Goal: Task Accomplishment & Management: Complete application form

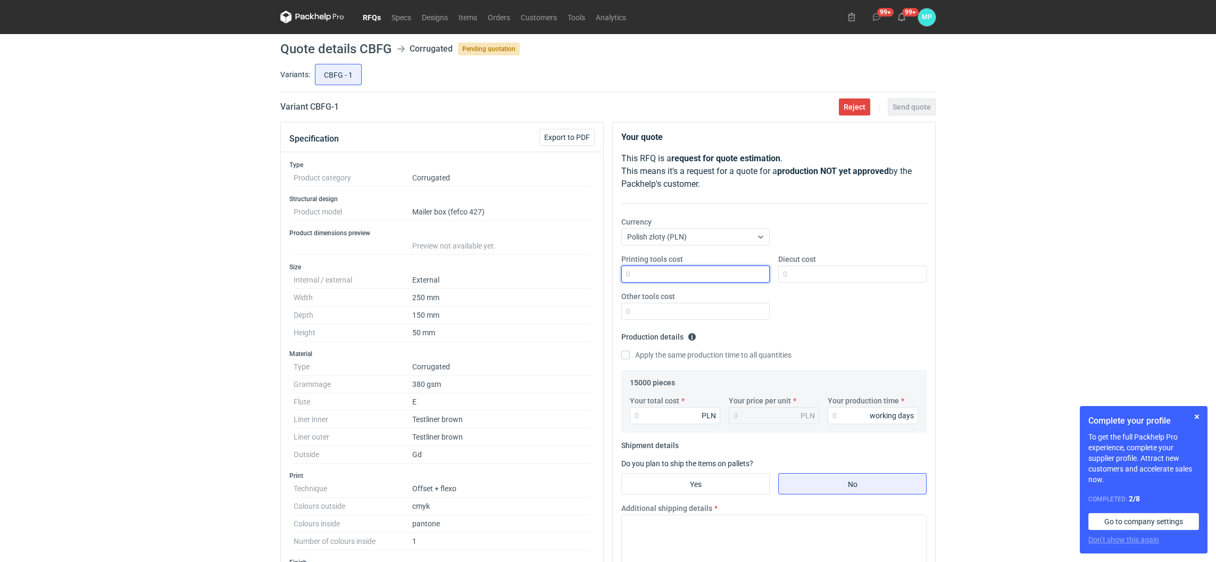
click at [715, 280] on input "Printing tools cost" at bounding box center [695, 274] width 148 height 17
type input "800"
click at [794, 270] on input "Diecut cost" at bounding box center [852, 274] width 148 height 17
type input "2990"
click at [646, 417] on input "Your total cost" at bounding box center [675, 415] width 90 height 17
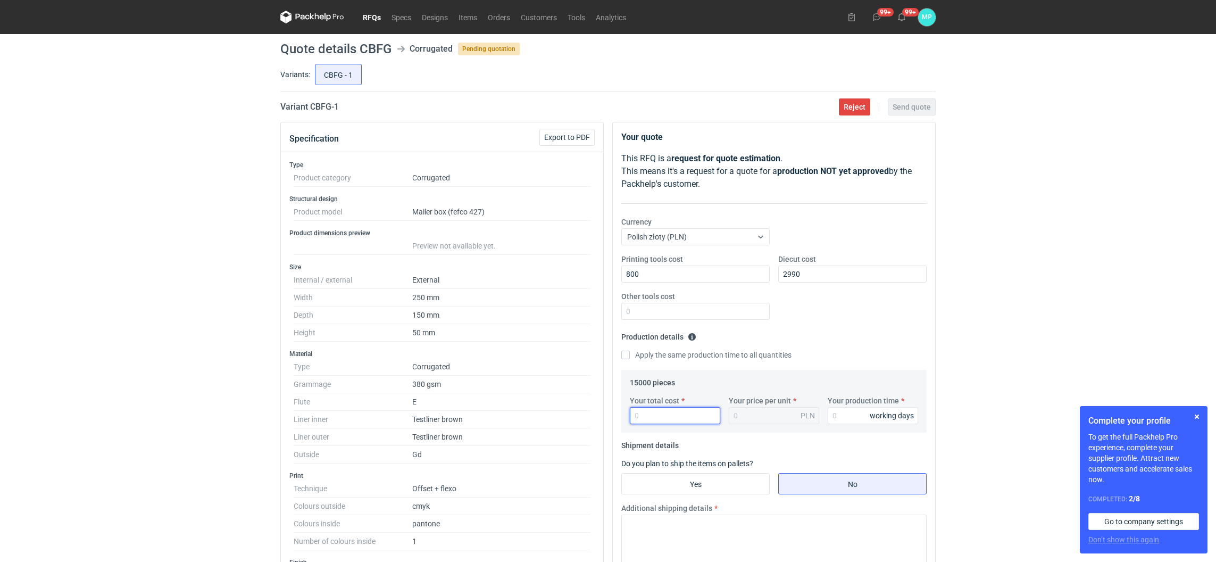
paste input "15450"
type input "15450"
type input "1.03"
type input "15450"
click at [844, 411] on input "Your production time" at bounding box center [873, 415] width 90 height 17
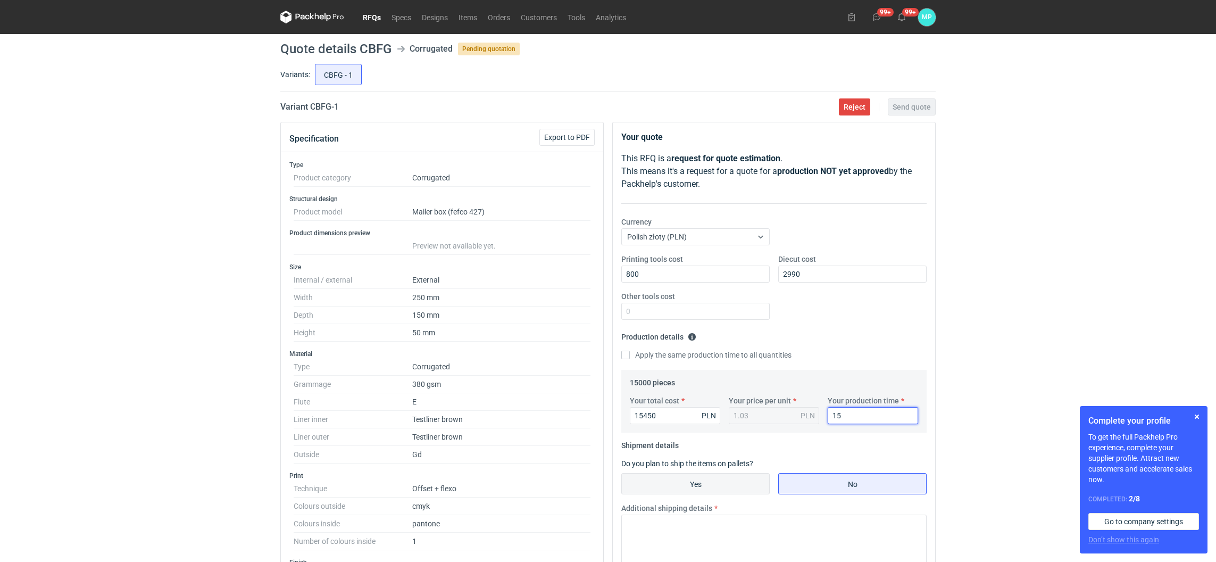
type input "15"
click at [739, 490] on input "Yes" at bounding box center [695, 484] width 147 height 20
radio input "true"
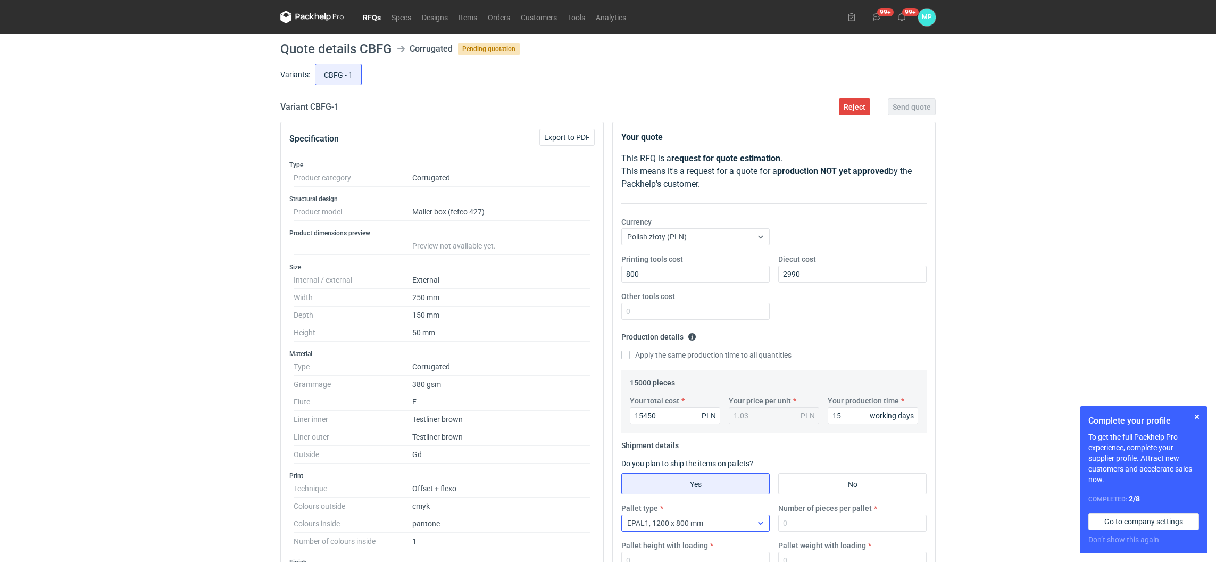
click at [688, 524] on span "EPAL1, 1200 x 800 mm" at bounding box center [665, 523] width 76 height 9
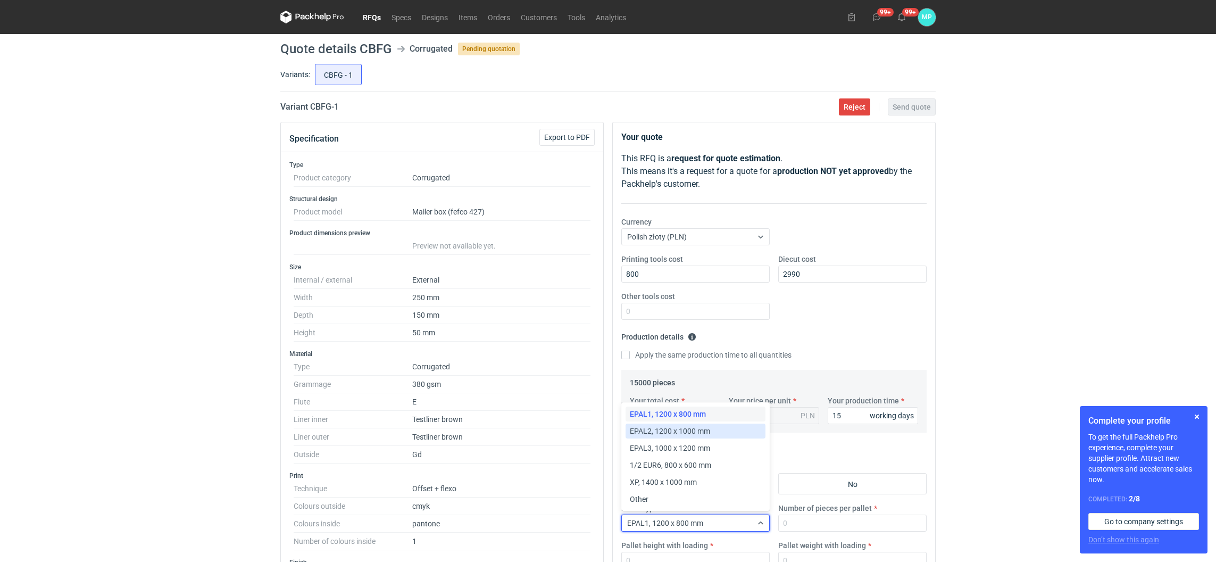
click at [687, 433] on span "EPAL2, 1200 x 1000 mm" at bounding box center [670, 431] width 80 height 11
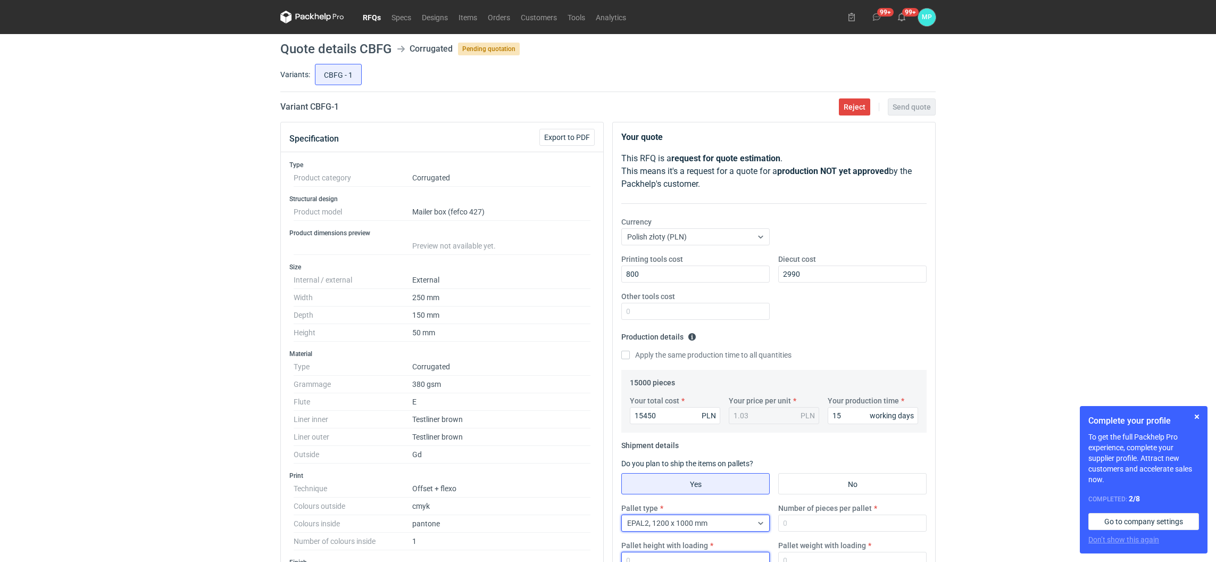
click at [685, 552] on input "Pallet height with loading" at bounding box center [695, 560] width 148 height 17
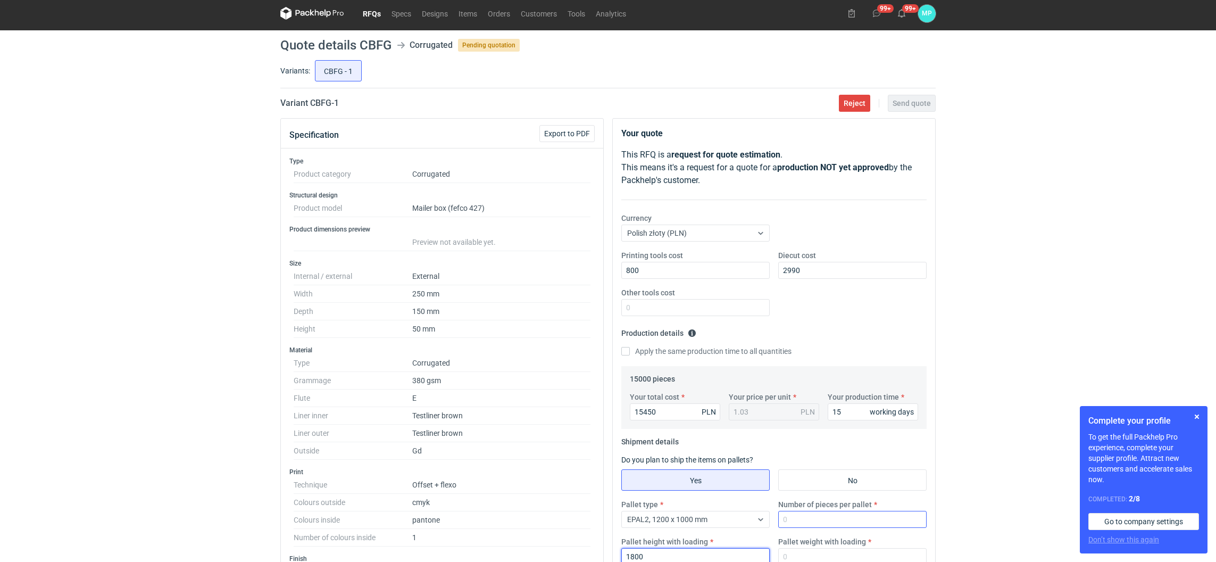
type input "1800"
click at [830, 522] on input "Number of pieces per pallet" at bounding box center [852, 519] width 148 height 17
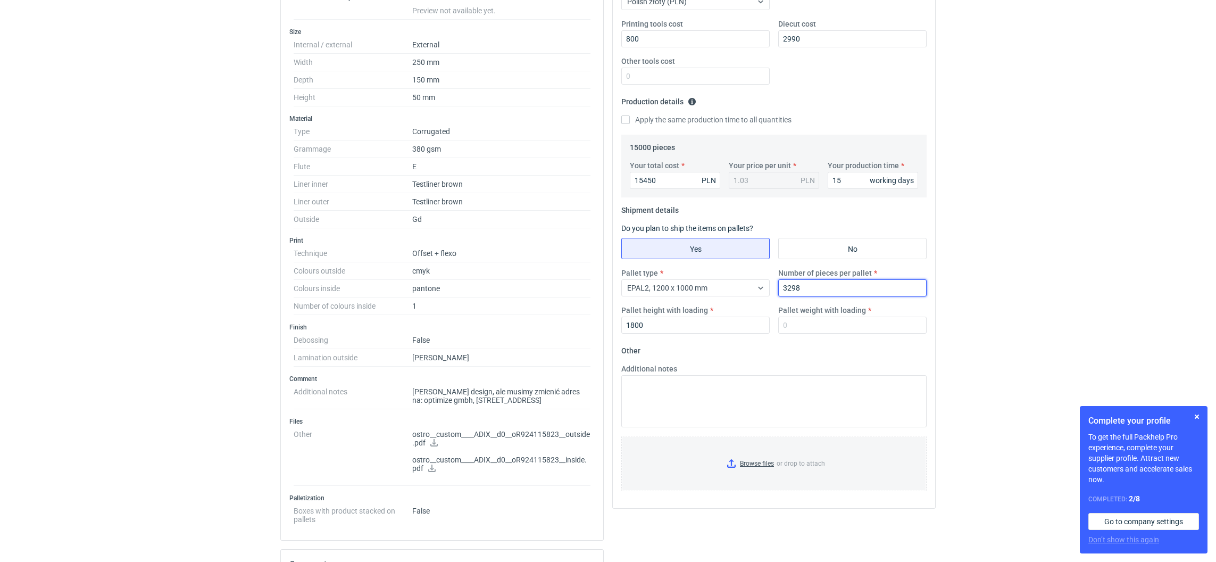
scroll to position [243, 0]
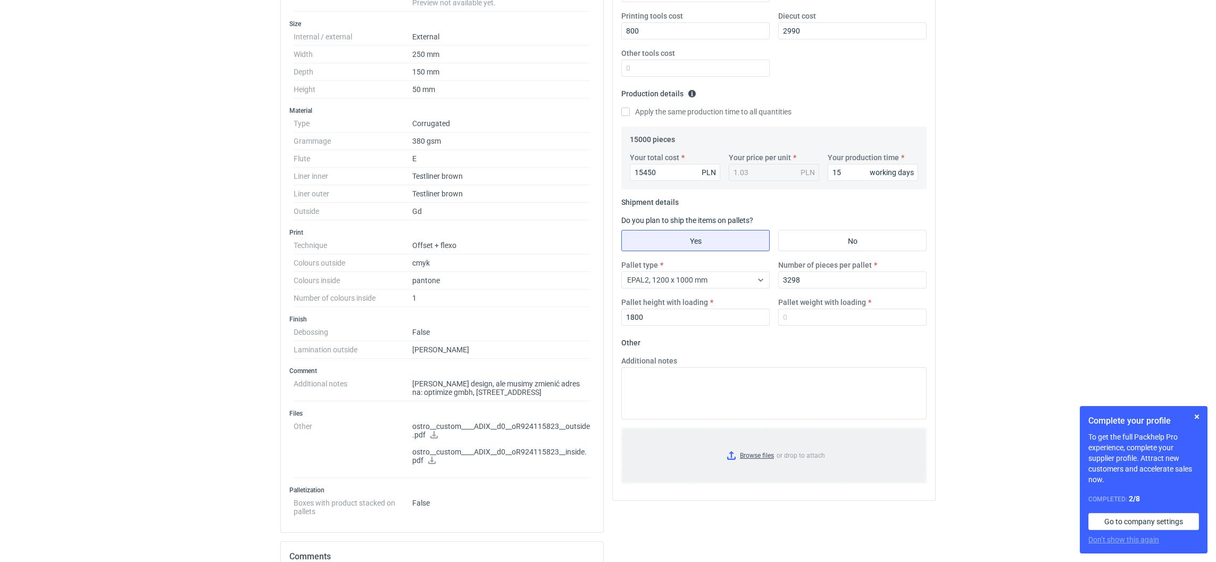
click at [736, 458] on input "Browse files or drop to attach" at bounding box center [774, 455] width 303 height 53
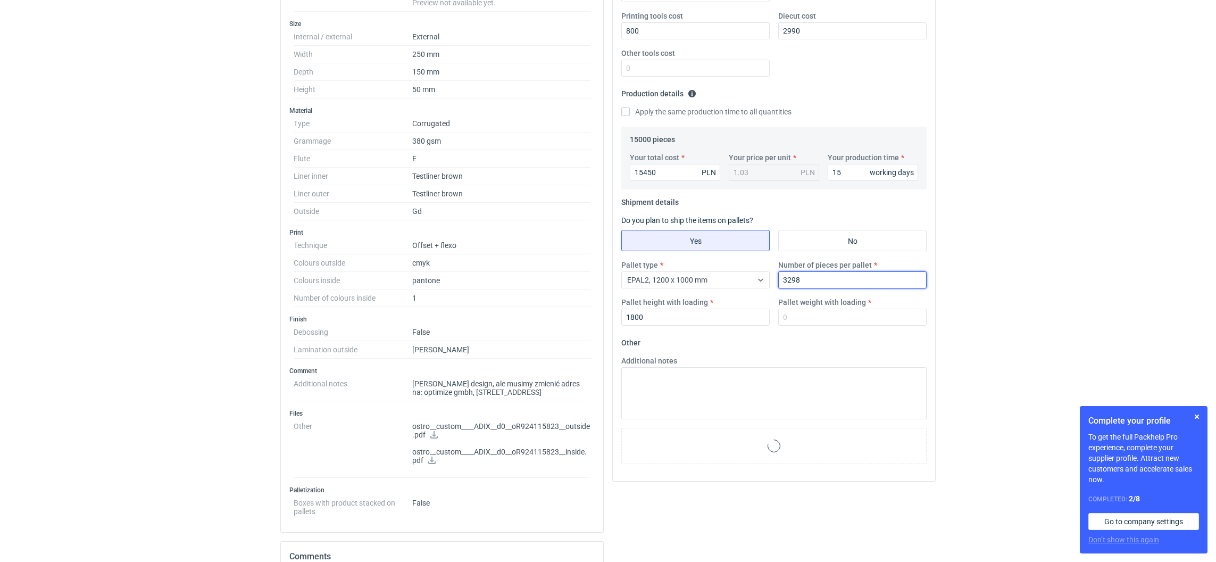
drag, startPoint x: 798, startPoint y: 279, endPoint x: 780, endPoint y: 272, distance: 19.1
click at [780, 272] on input "3298" at bounding box center [852, 279] width 148 height 17
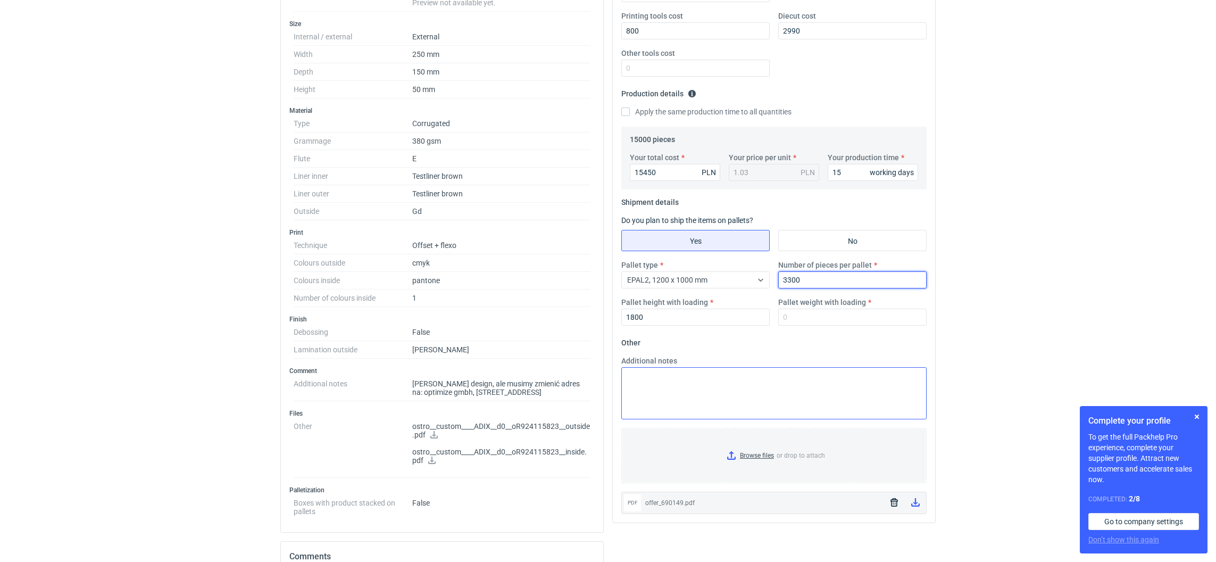
type input "3300"
click at [730, 373] on textarea "Additional notes" at bounding box center [773, 393] width 305 height 52
click at [696, 411] on textarea "Additional notes" at bounding box center [773, 393] width 305 height 52
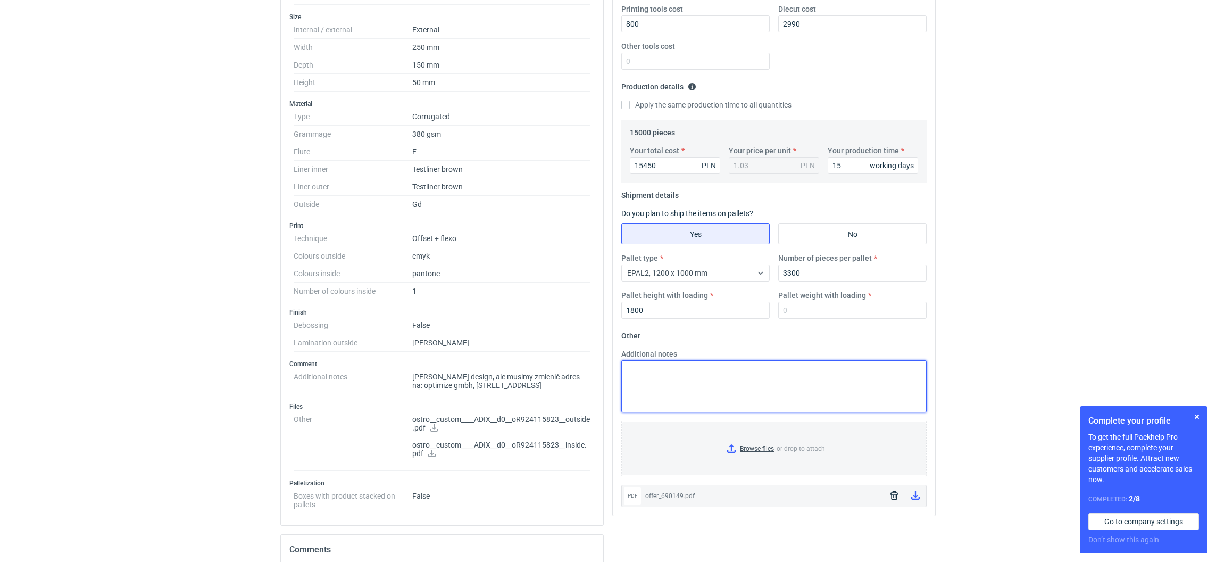
scroll to position [240, 0]
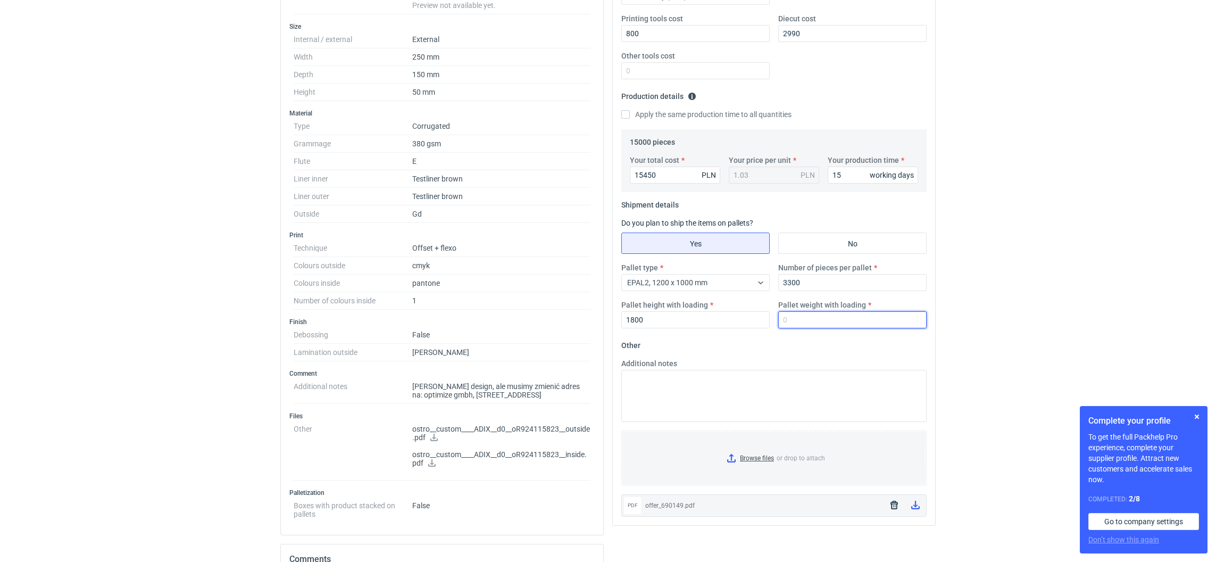
click at [791, 314] on input "Pallet weight with loading" at bounding box center [852, 319] width 148 height 17
type input "460"
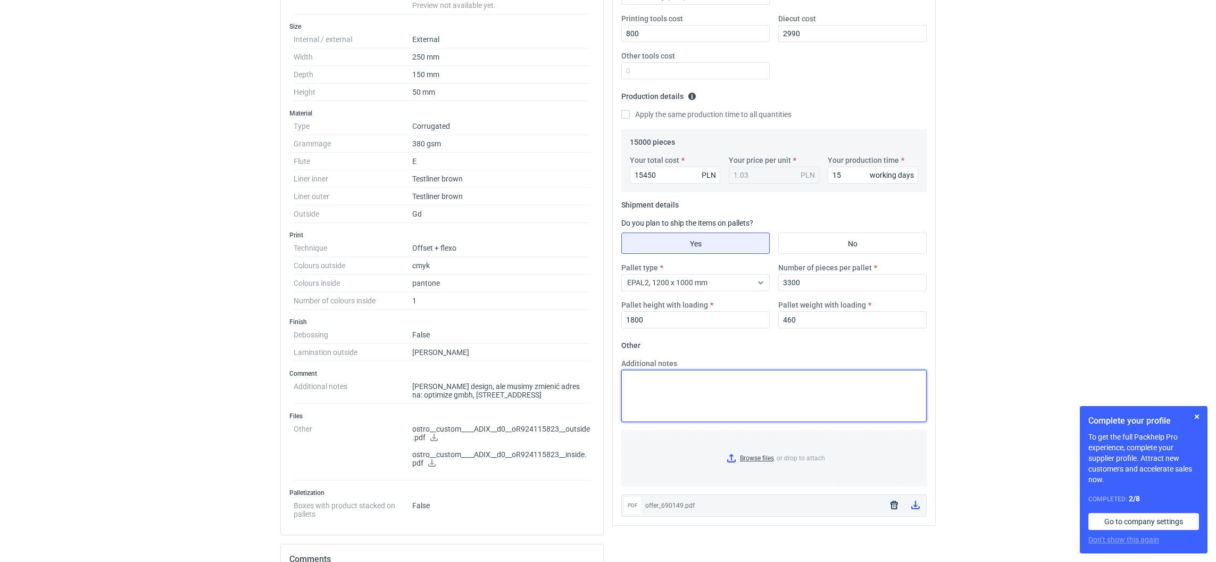
click at [758, 385] on textarea "Additional notes" at bounding box center [773, 396] width 305 height 52
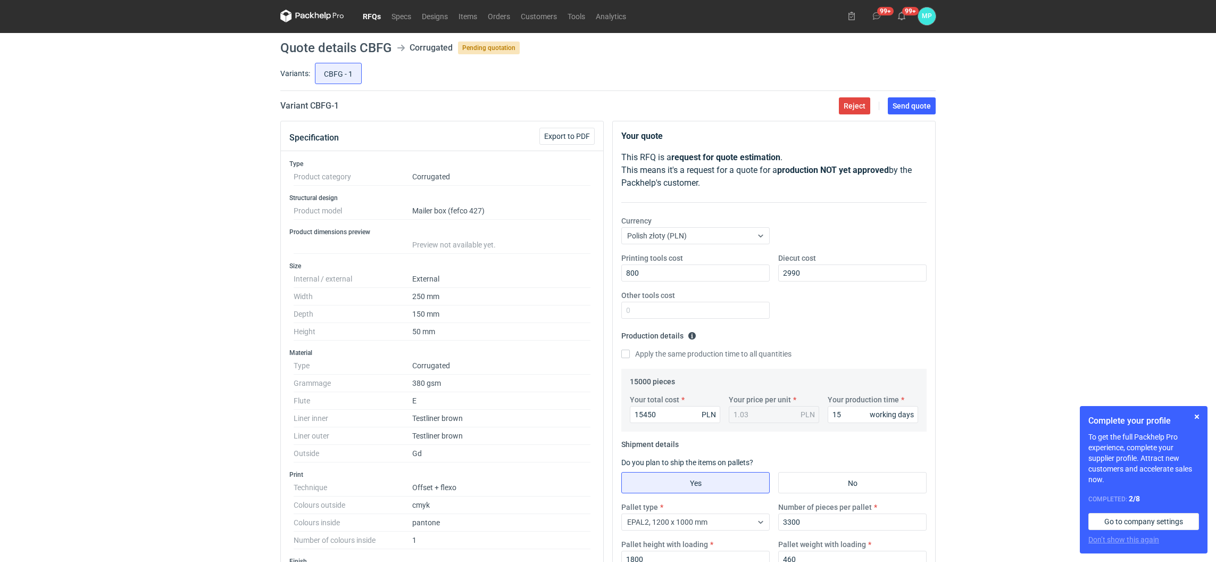
scroll to position [0, 0]
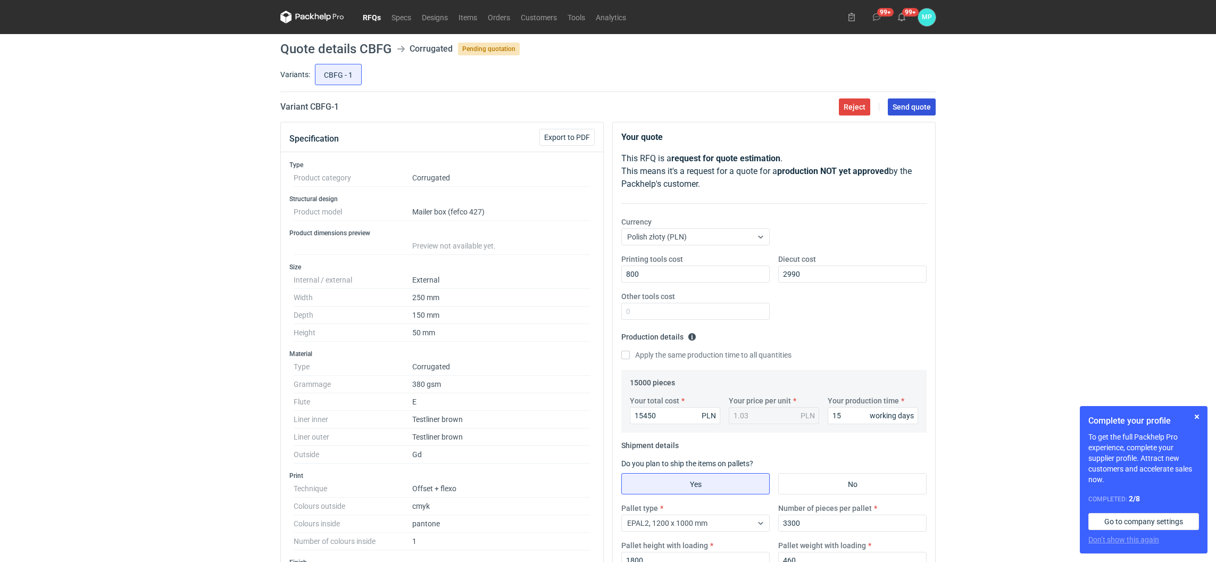
click at [916, 113] on button "Send quote" at bounding box center [912, 106] width 48 height 17
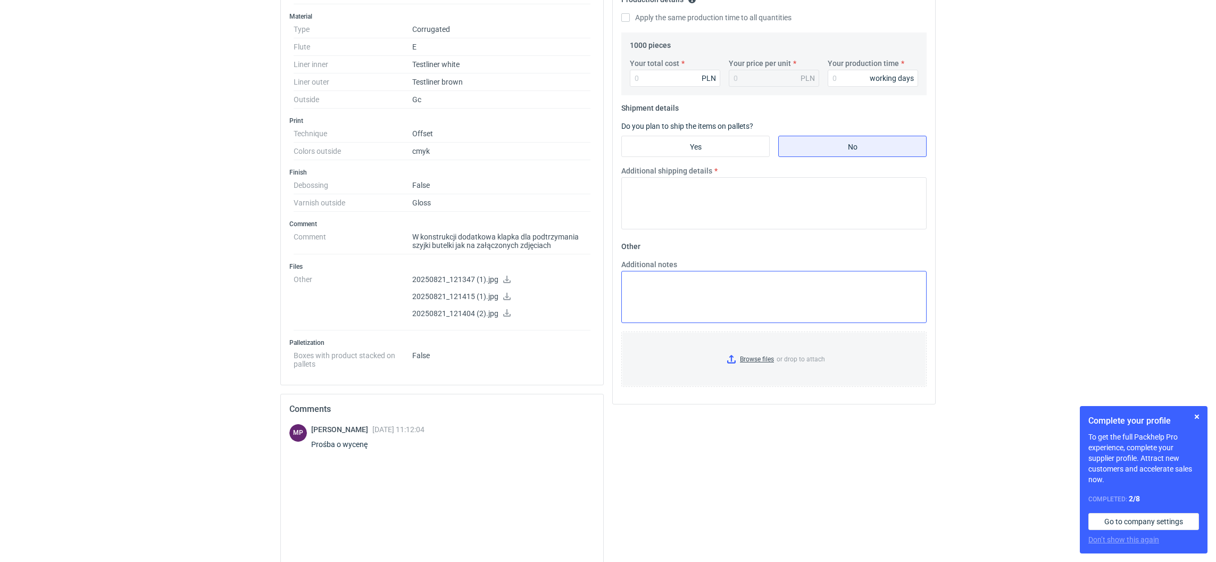
scroll to position [239, 0]
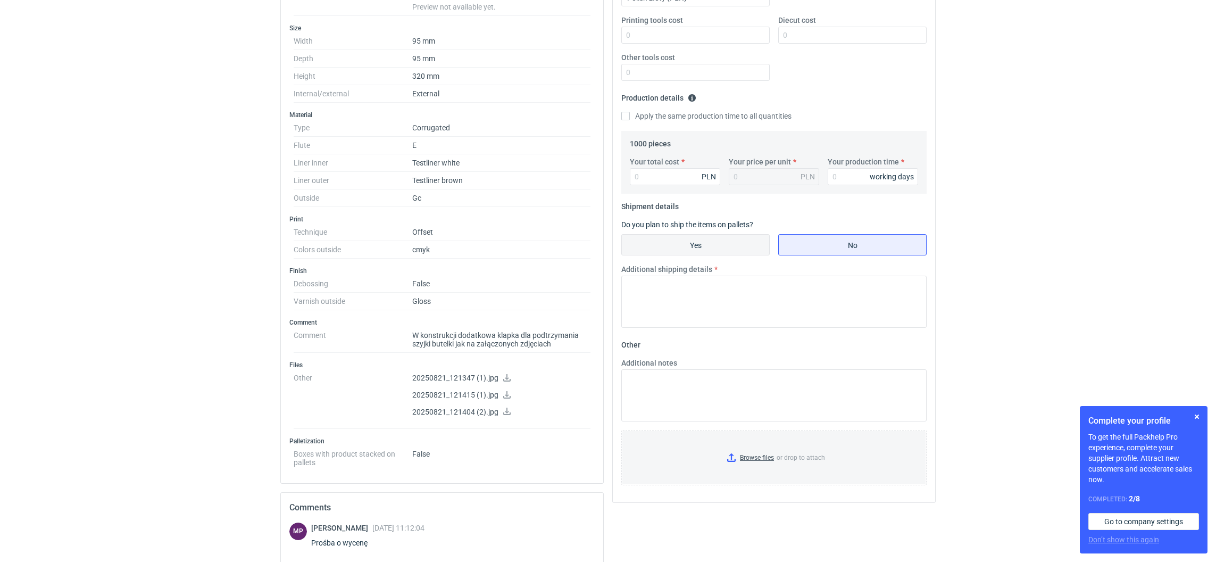
click at [695, 244] on input "Yes" at bounding box center [695, 245] width 147 height 20
radio input "true"
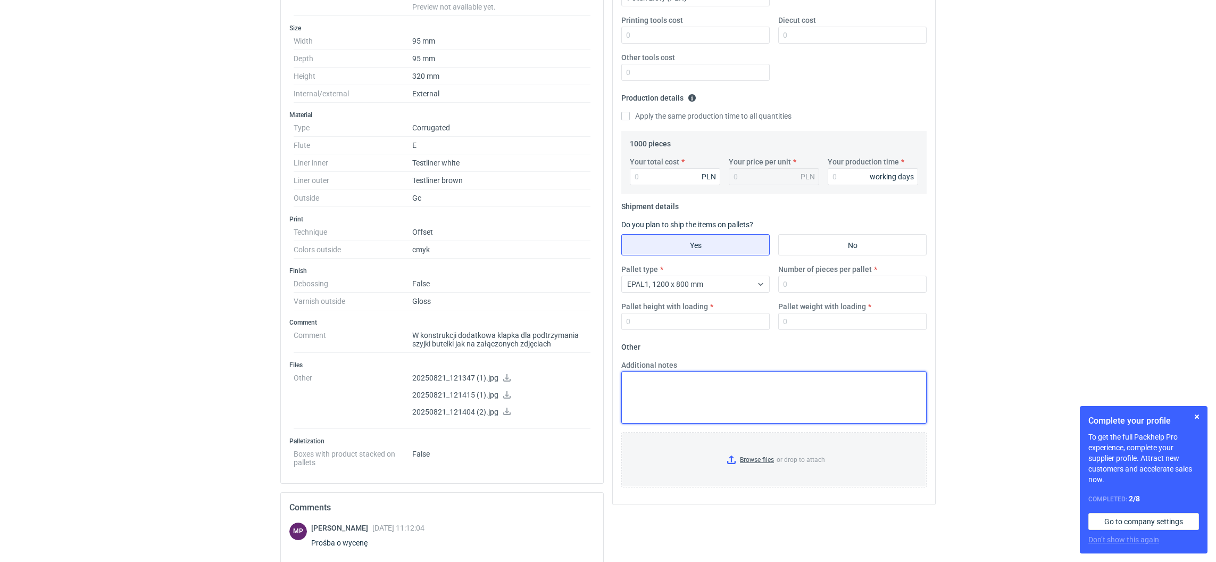
click at [681, 386] on textarea "Additional notes" at bounding box center [773, 397] width 305 height 52
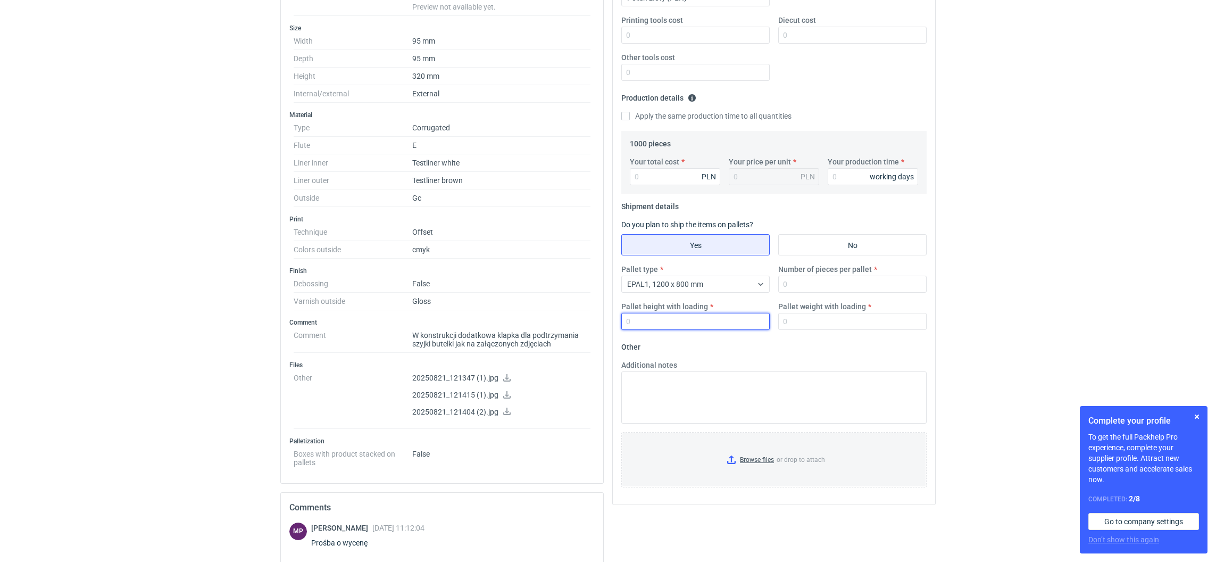
click at [728, 324] on input "Pallet height with loading" at bounding box center [695, 321] width 148 height 17
click at [831, 178] on input "Your production time" at bounding box center [873, 176] width 90 height 17
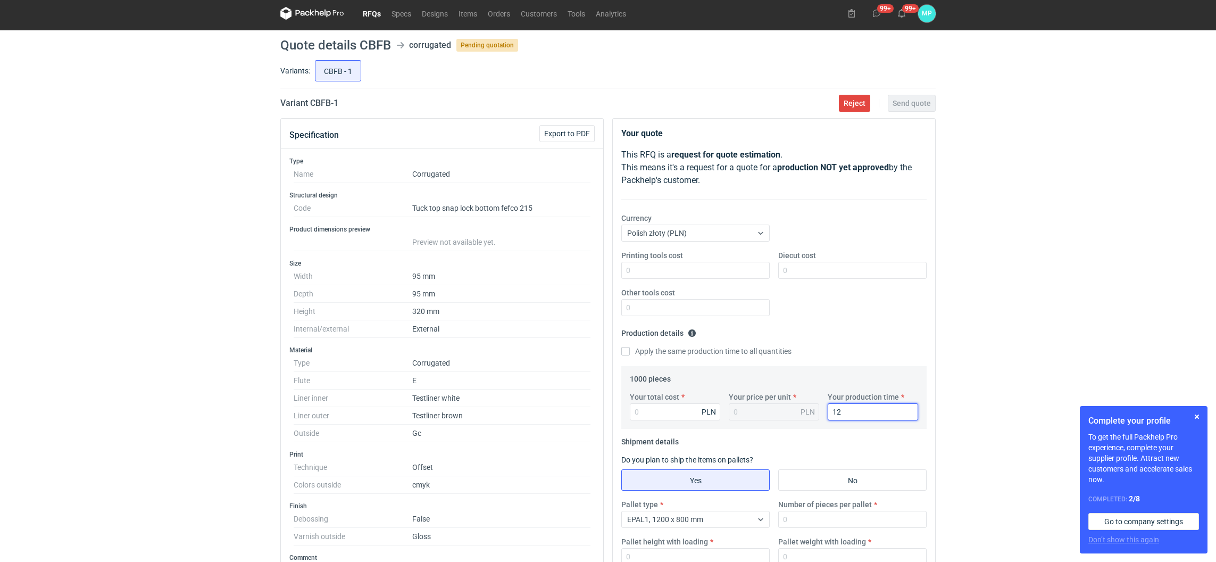
scroll to position [0, 0]
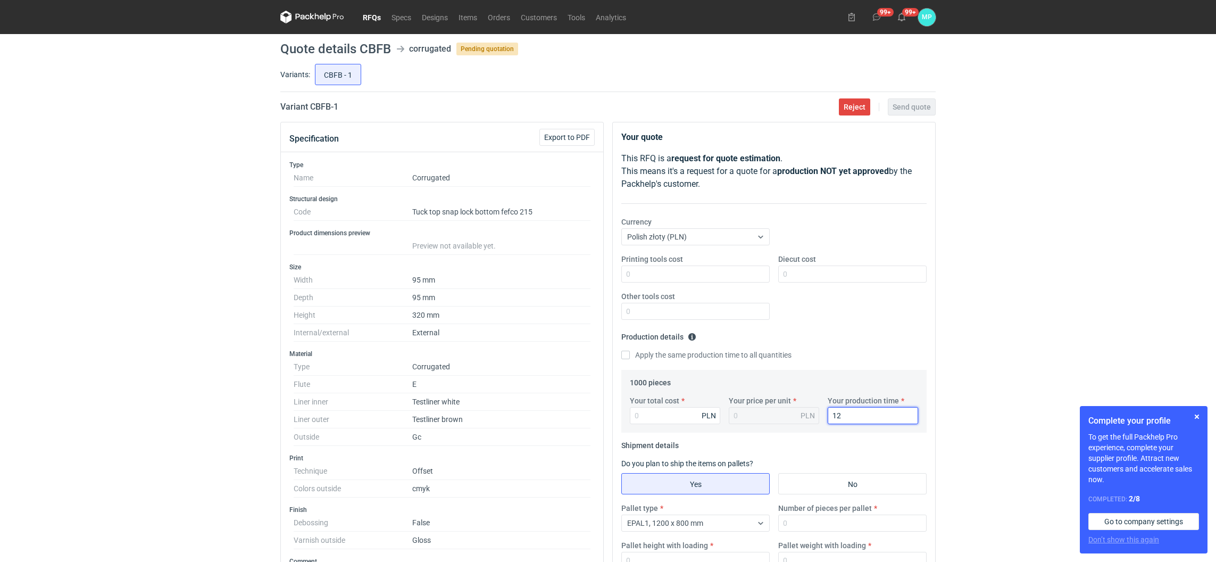
type input "12"
drag, startPoint x: 786, startPoint y: 279, endPoint x: 784, endPoint y: 268, distance: 11.5
click at [786, 279] on input "Diecut cost" at bounding box center [852, 274] width 148 height 17
type input "1560"
click at [653, 416] on input "Your total cost" at bounding box center [675, 415] width 90 height 17
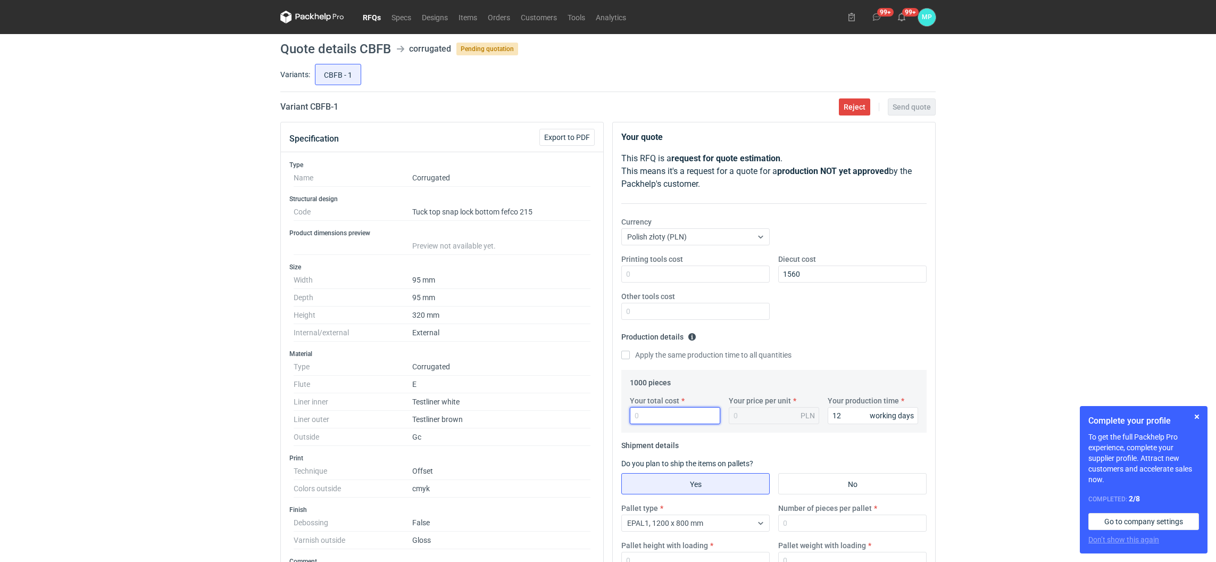
paste input "5488"
type input "5488"
type input "5.49"
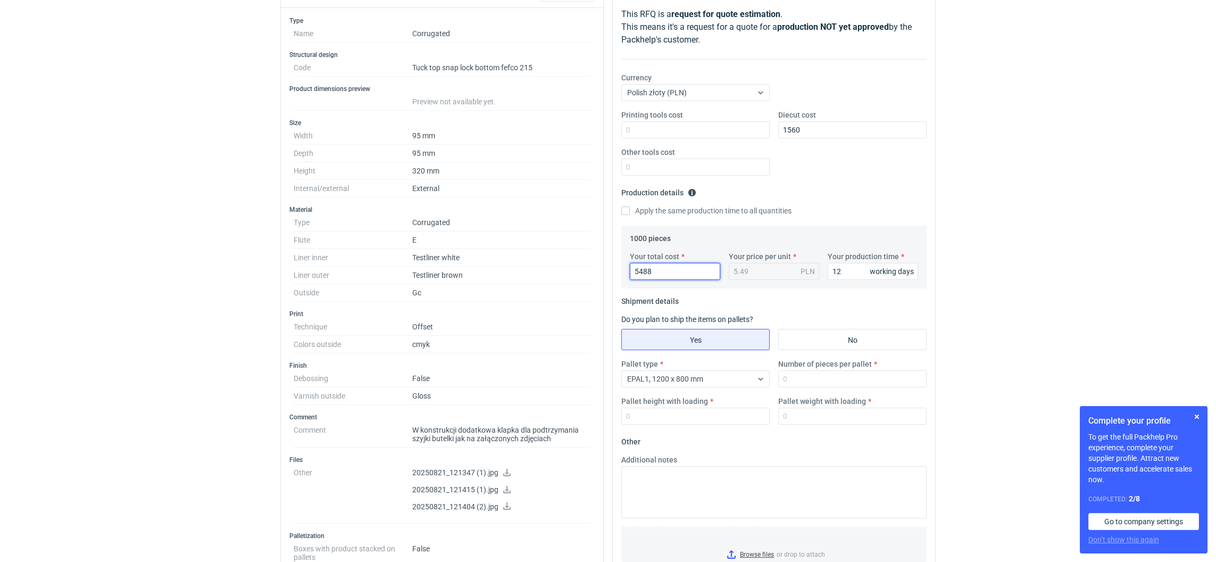
scroll to position [160, 0]
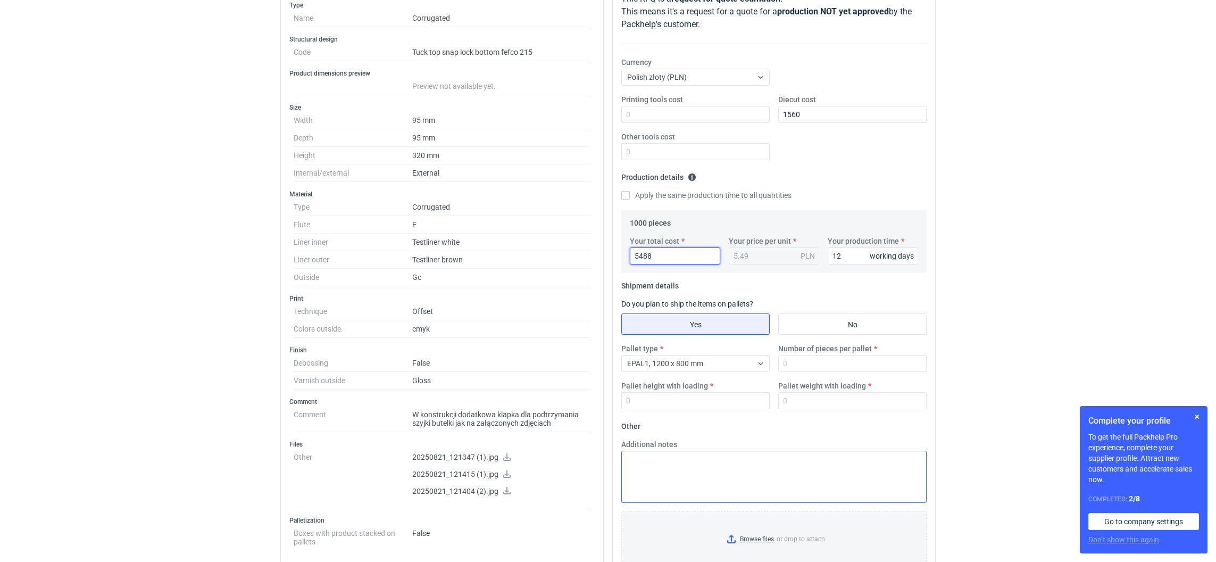
type input "5488"
click at [690, 467] on textarea "Additional notes" at bounding box center [773, 477] width 305 height 52
type textarea "minimum zamówieniowe 1600 szt."
click at [643, 402] on input "Pallet height with loading" at bounding box center [695, 400] width 148 height 17
type input "1800"
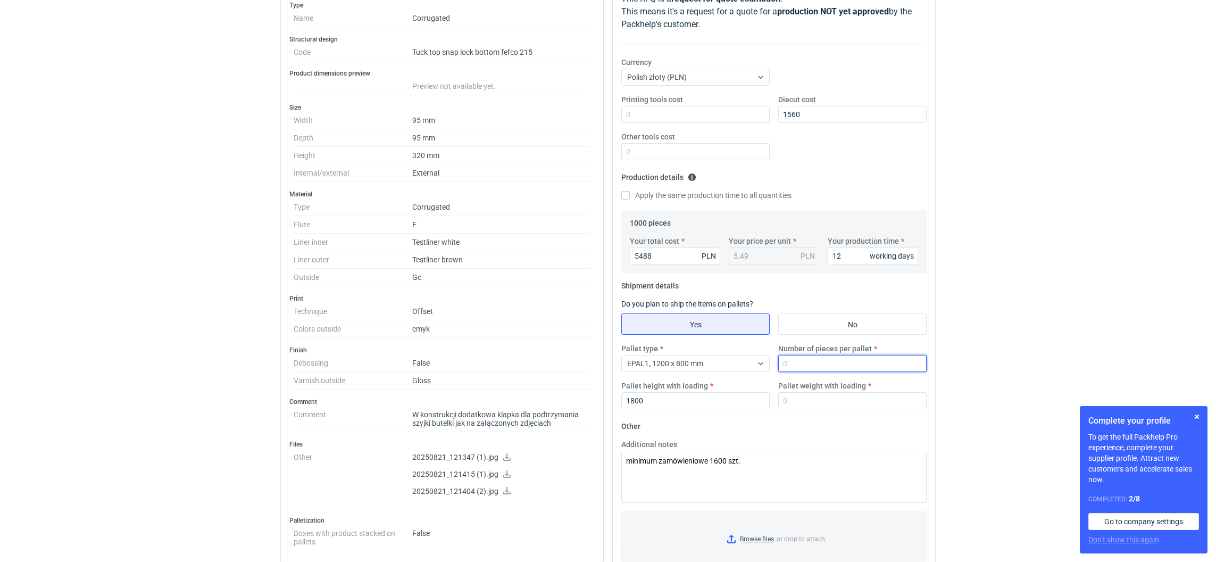
click at [826, 357] on input "Number of pieces per pallet" at bounding box center [852, 363] width 148 height 17
type input "1650"
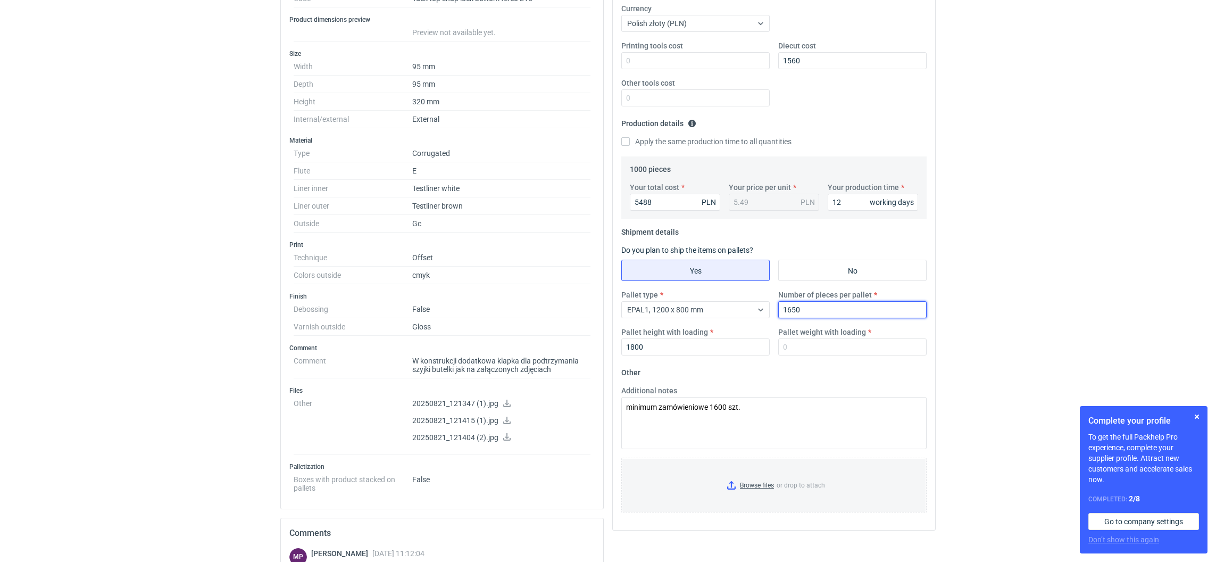
scroll to position [399, 0]
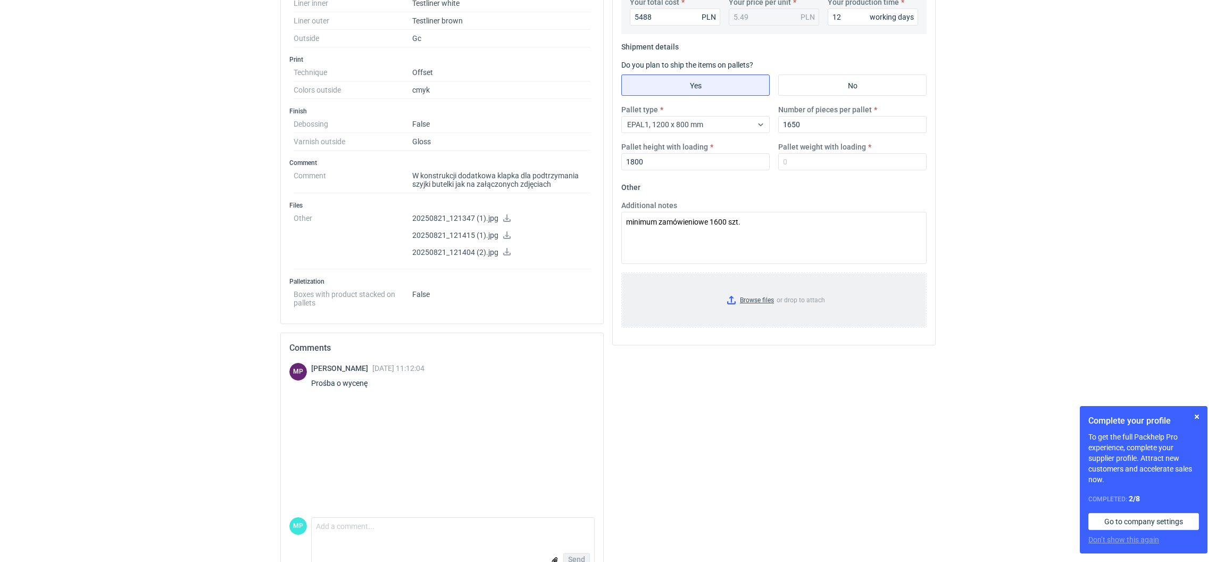
click at [735, 299] on input "Browse files or drop to attach" at bounding box center [774, 299] width 303 height 53
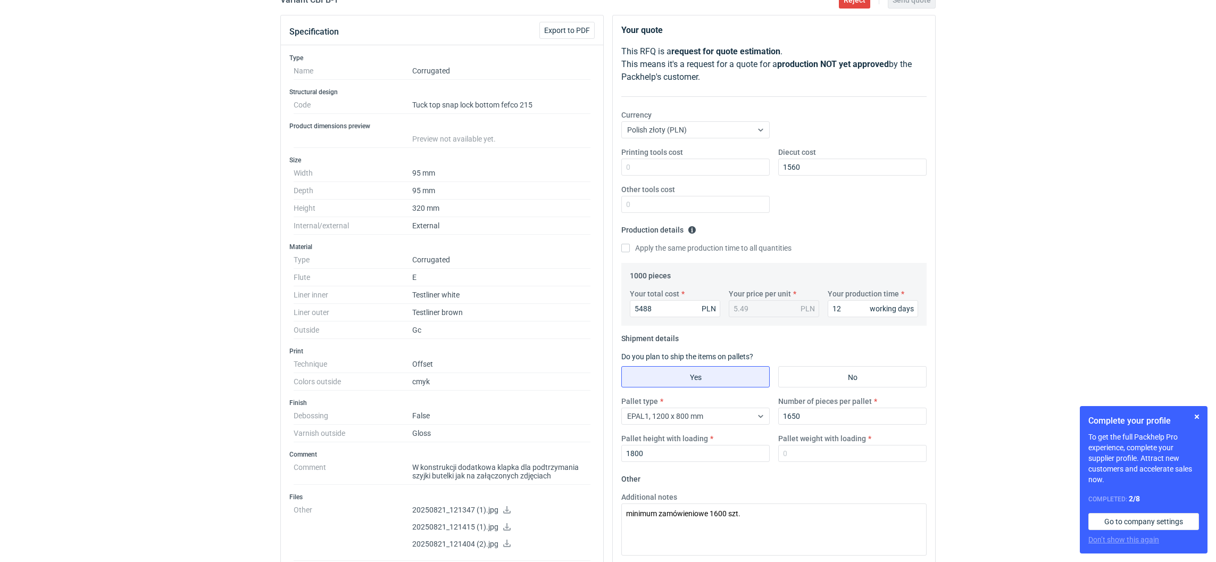
scroll to position [80, 0]
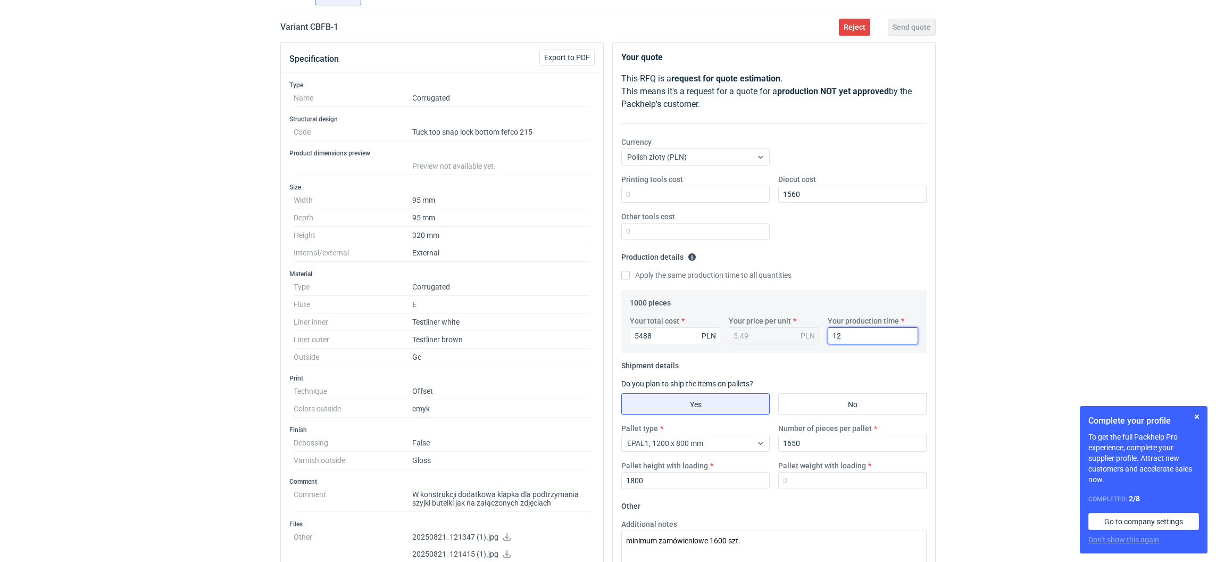
click at [848, 338] on input "12" at bounding box center [873, 335] width 90 height 17
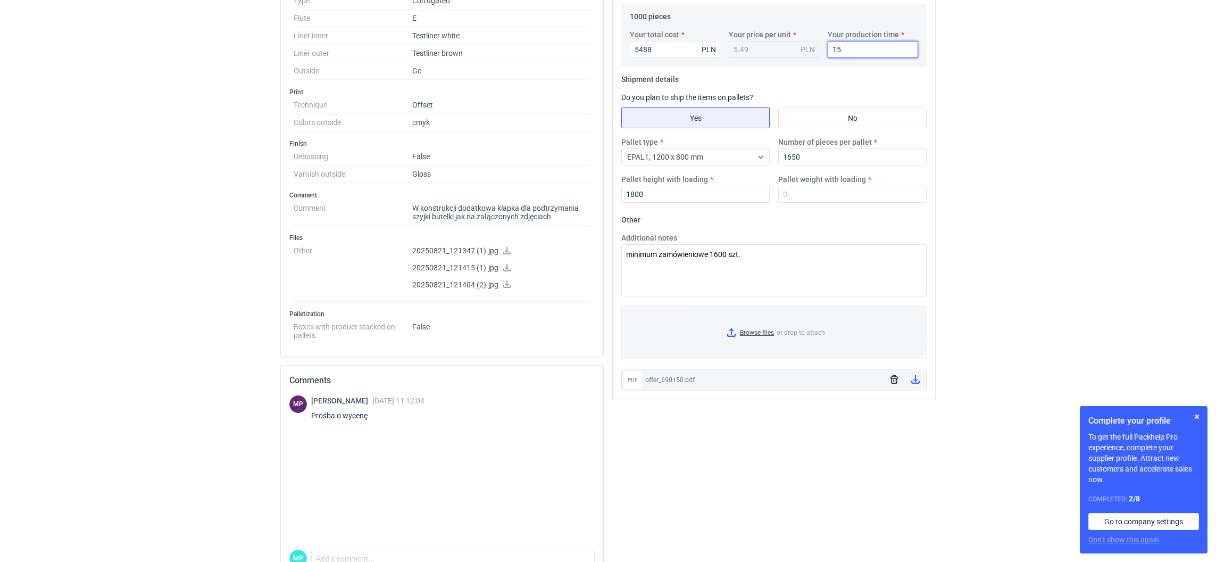
scroll to position [399, 0]
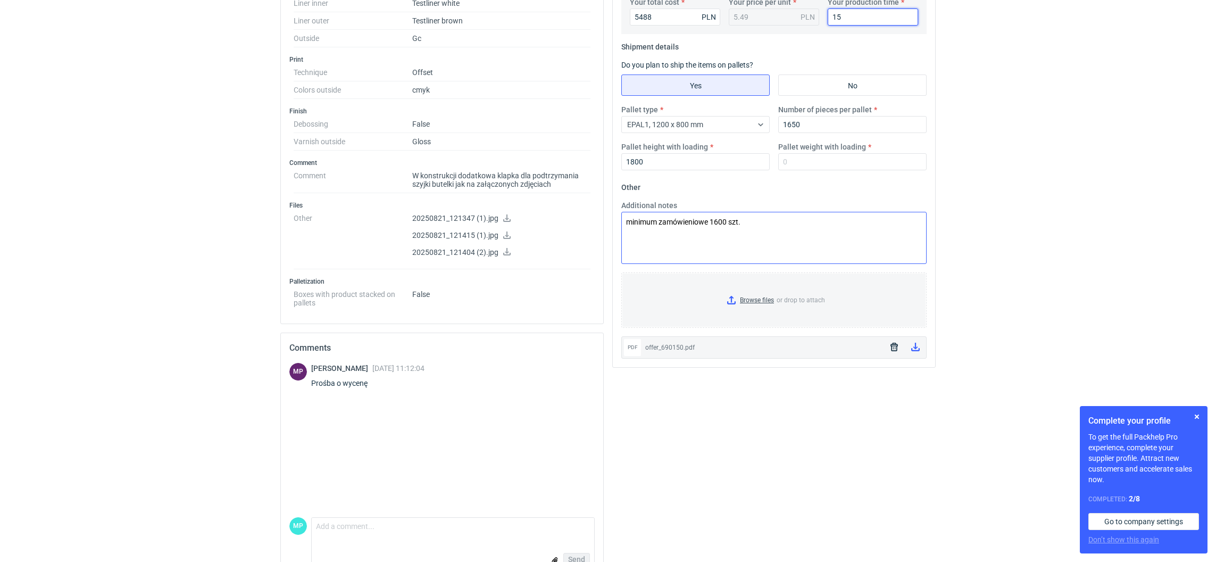
type input "15"
click at [769, 235] on textarea "minimum zamówieniowe 1600 szt." at bounding box center [773, 238] width 305 height 52
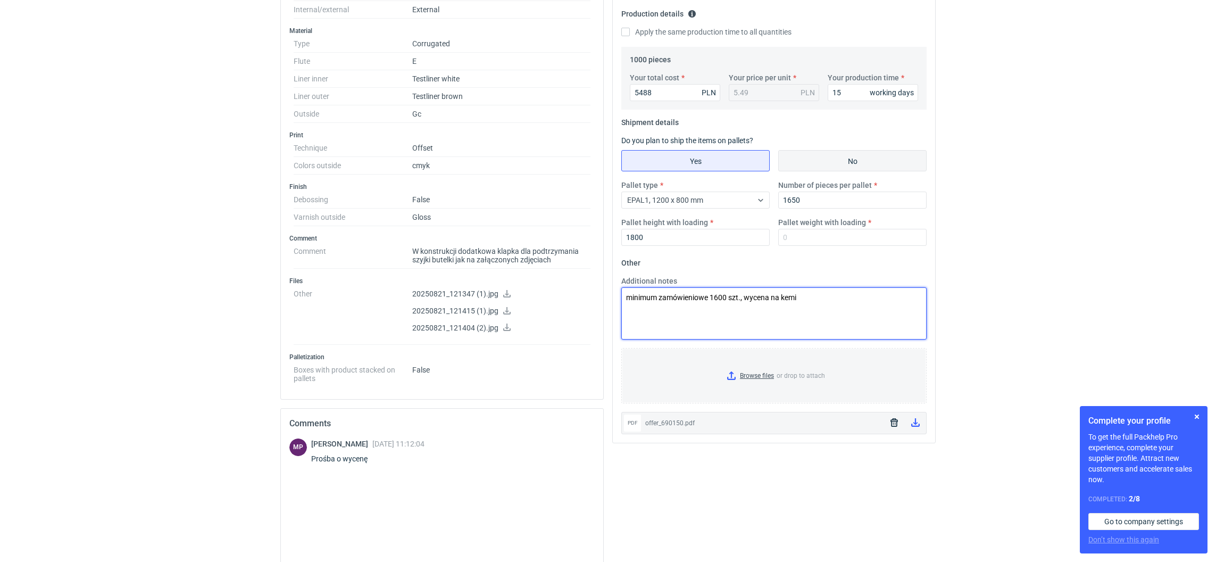
scroll to position [239, 0]
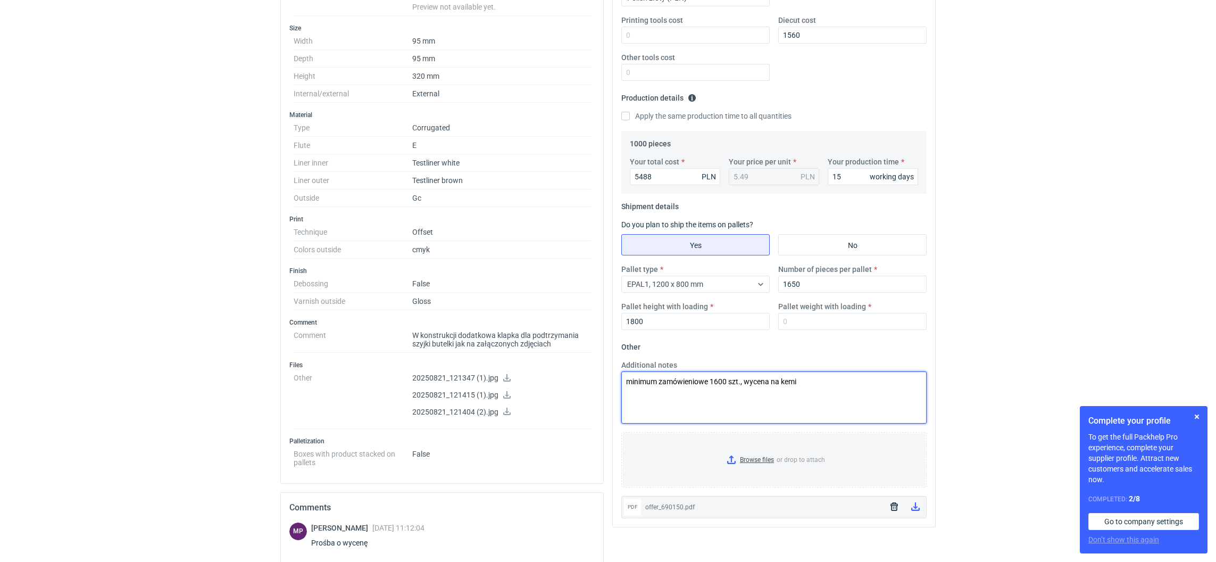
type textarea "minimum zamówieniowe 1600 szt., wycena na kemi"
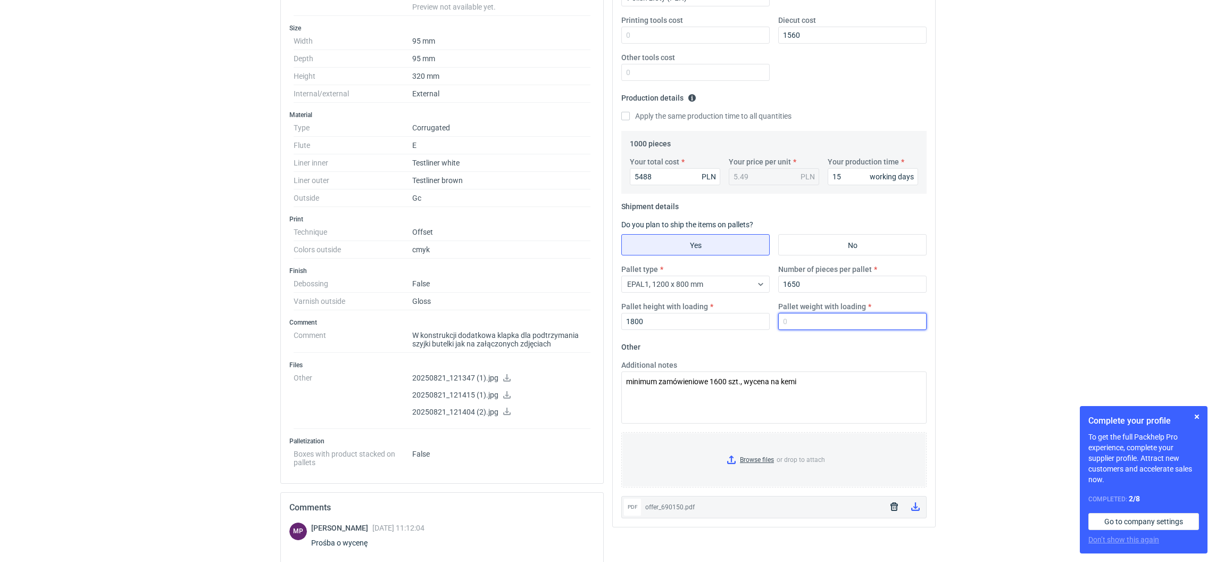
click at [826, 325] on input "Pallet weight with loading" at bounding box center [852, 321] width 148 height 17
type input "250"
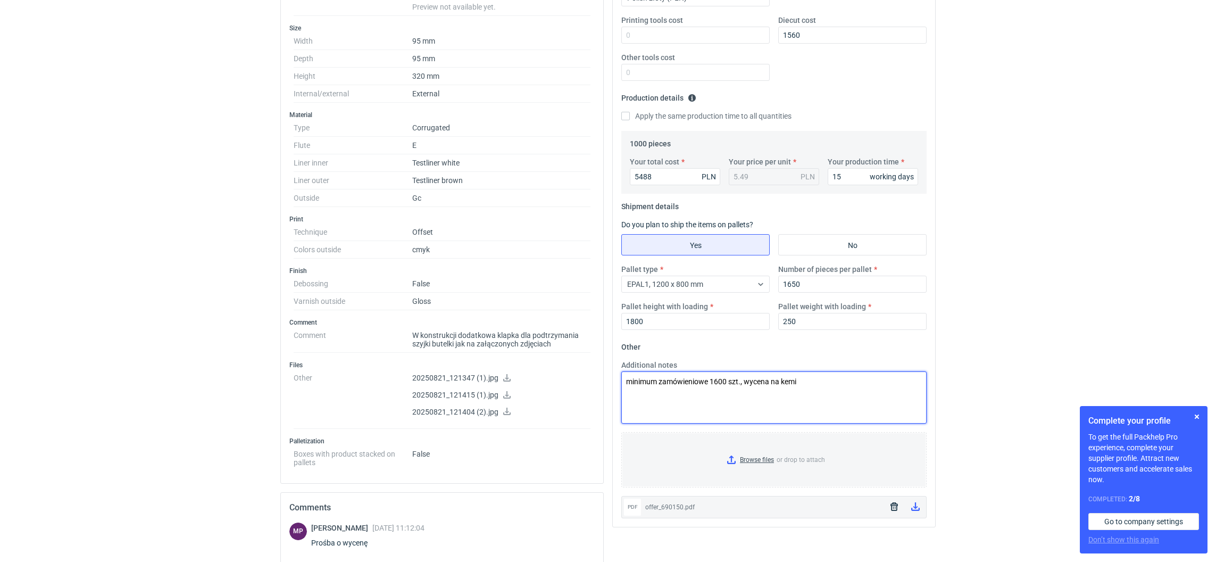
click at [819, 393] on textarea "minimum zamówieniowe 1600 szt., wycena na kemi" at bounding box center [773, 397] width 305 height 52
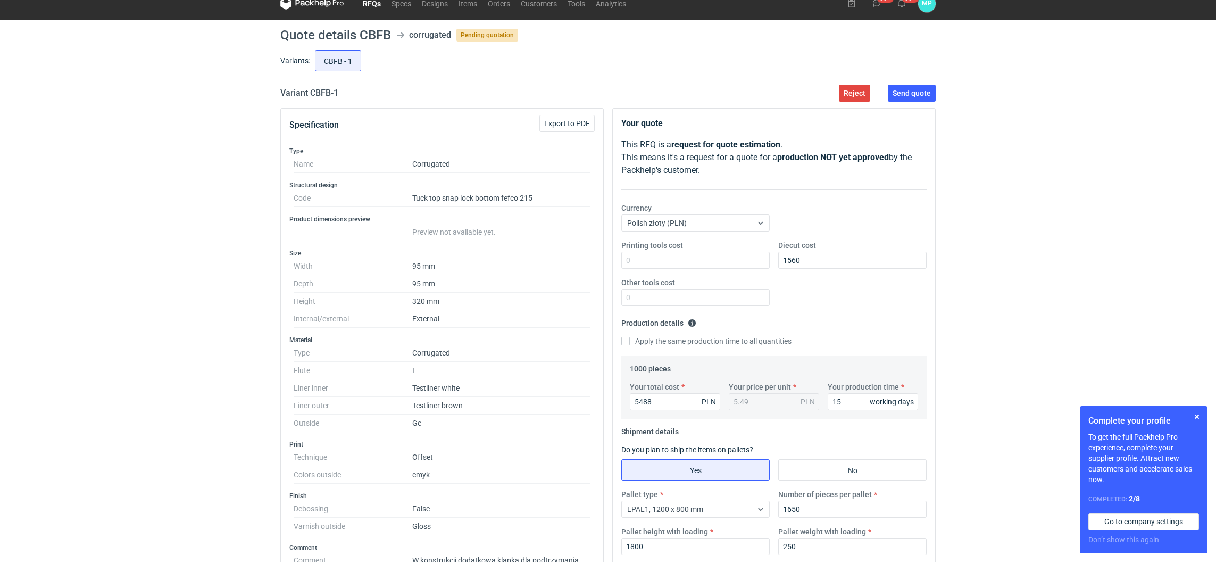
scroll to position [0, 0]
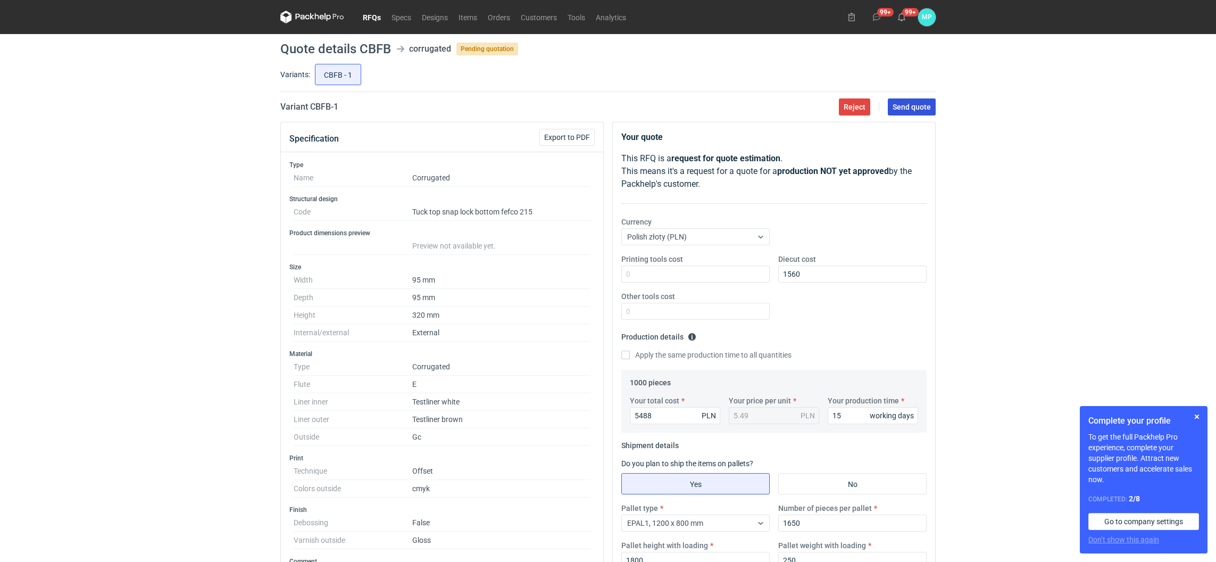
click at [923, 108] on span "Send quote" at bounding box center [912, 106] width 38 height 7
click at [366, 19] on link "RFQs" at bounding box center [372, 17] width 29 height 13
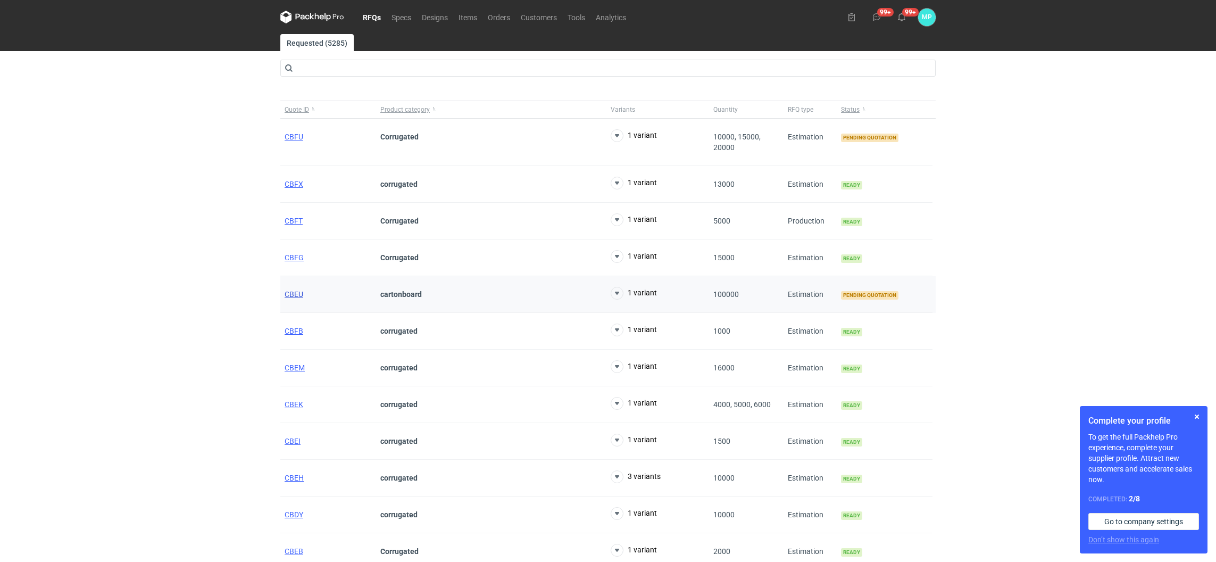
click at [301, 295] on span "CBEU" at bounding box center [294, 294] width 19 height 9
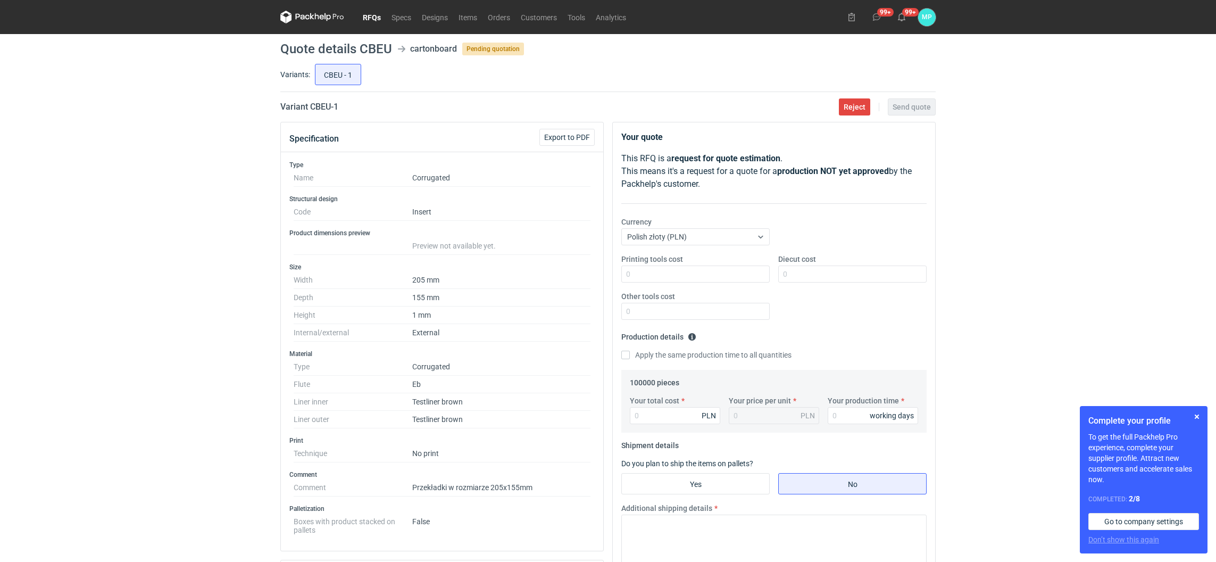
click at [313, 112] on h2 "Variant CBEU - 1" at bounding box center [309, 107] width 58 height 13
drag, startPoint x: 311, startPoint y: 107, endPoint x: 329, endPoint y: 104, distance: 19.0
click at [329, 104] on h2 "Variant CBEU - 1" at bounding box center [309, 107] width 58 height 13
copy h2 "CBEU"
click at [804, 275] on input "Diecut cost" at bounding box center [852, 274] width 148 height 17
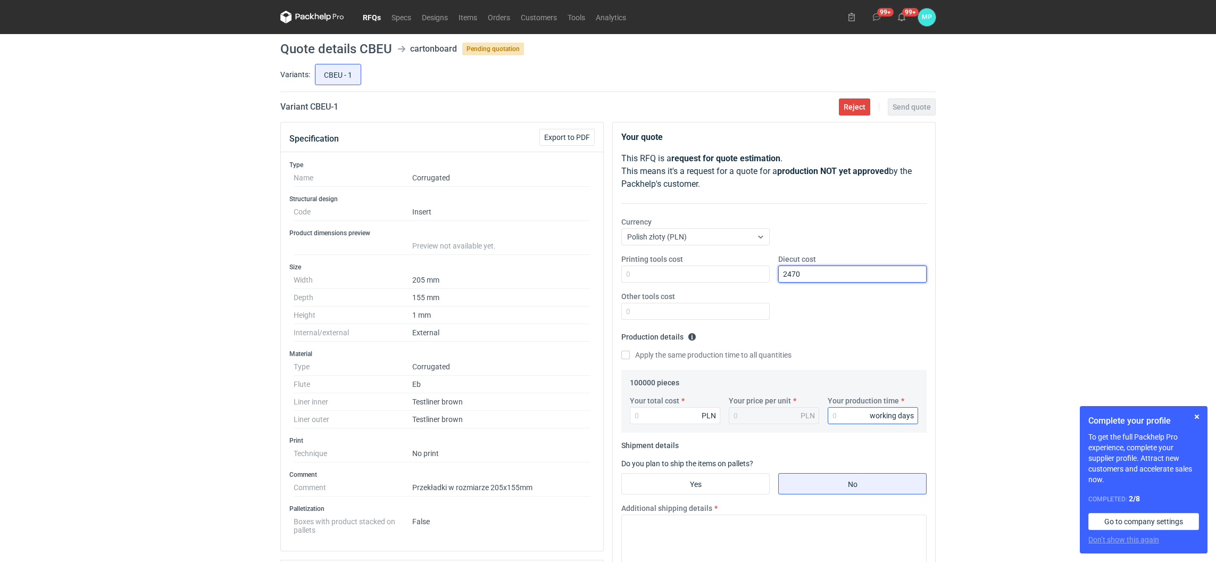
type input "2470"
click at [848, 414] on input "Your production time" at bounding box center [873, 415] width 90 height 17
type input "12"
click at [698, 486] on input "Yes" at bounding box center [695, 484] width 147 height 20
radio input "true"
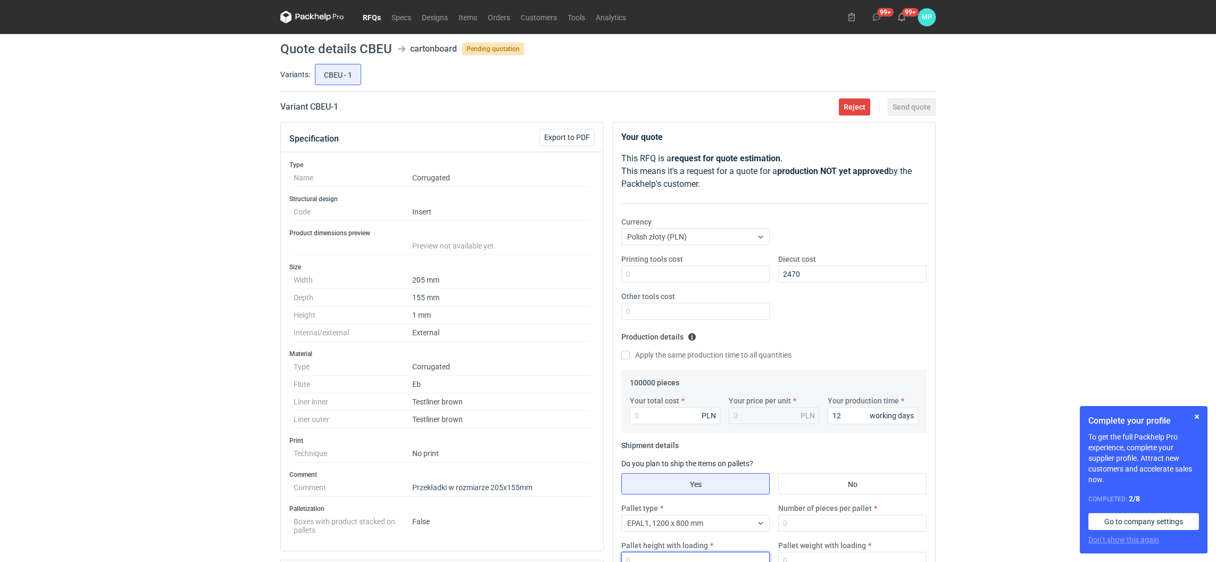
click at [675, 554] on input "Pallet height with loading" at bounding box center [695, 560] width 148 height 17
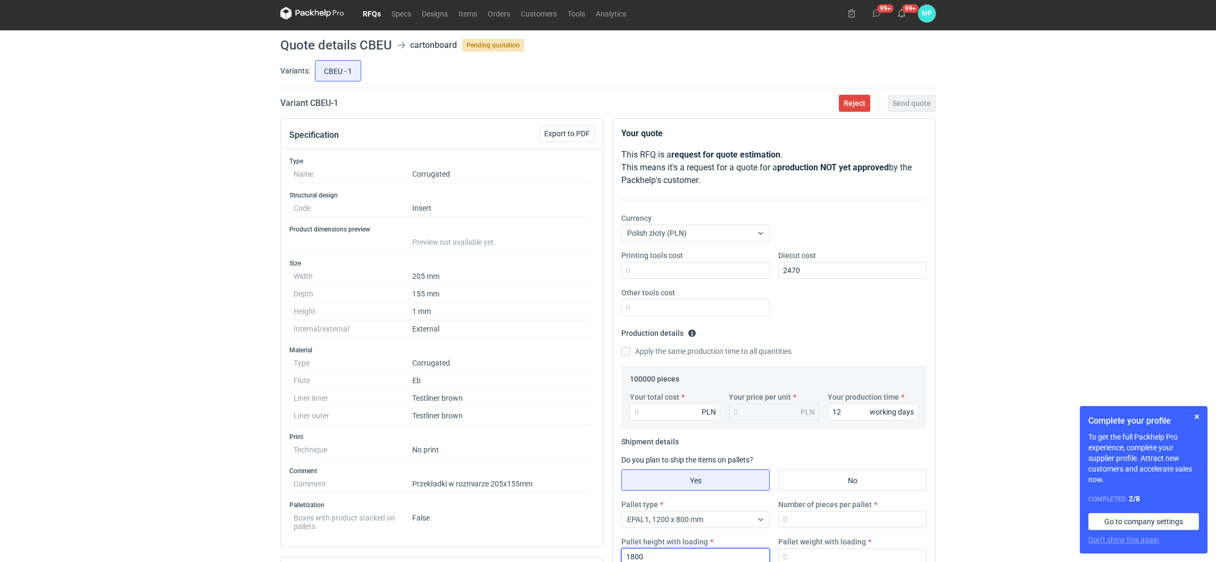
type input "1800"
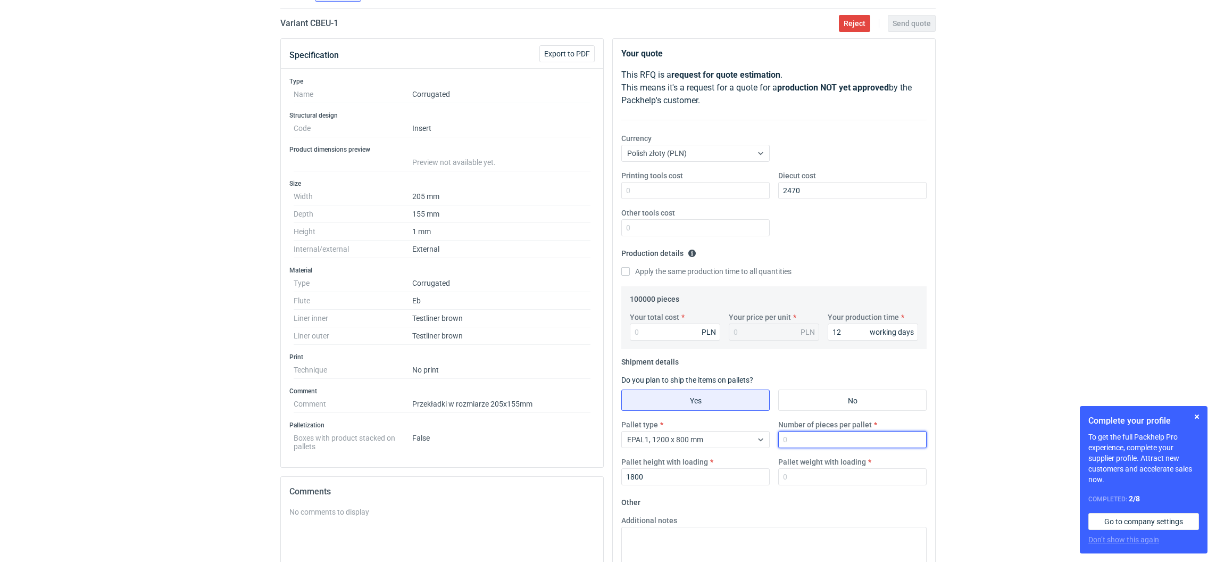
click at [795, 443] on input "Number of pieces per pallet" at bounding box center [852, 439] width 148 height 17
type input "8250"
click at [805, 478] on input "Pallet weight with loading" at bounding box center [852, 476] width 148 height 17
type input "200"
click at [663, 339] on input "Your total cost" at bounding box center [675, 332] width 90 height 17
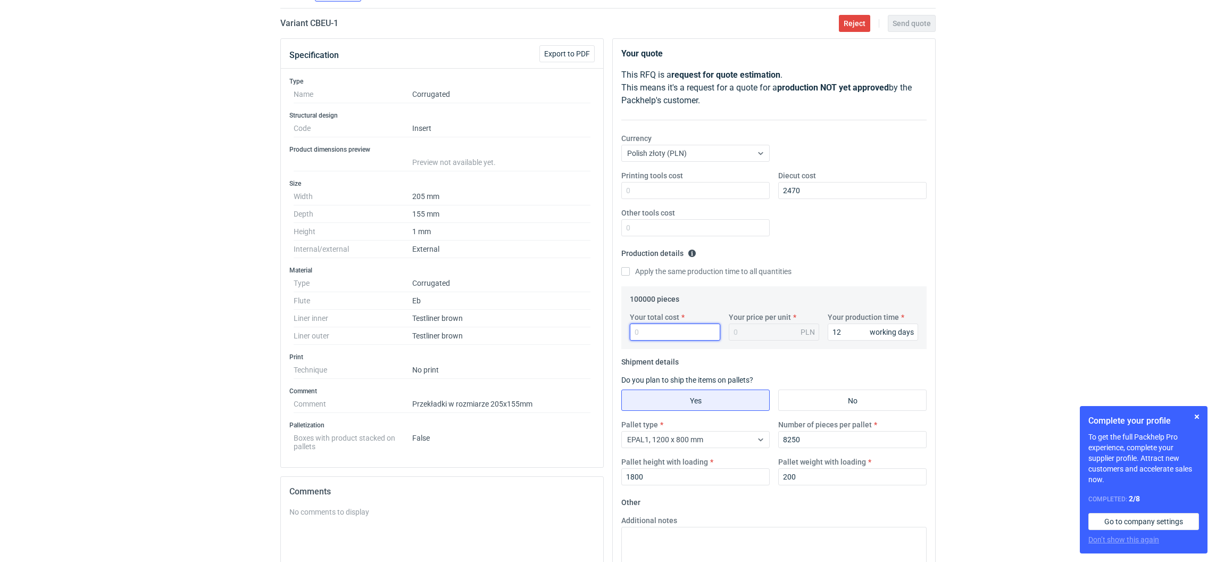
click at [658, 330] on input "Your total cost" at bounding box center [675, 332] width 90 height 17
type input "9000"
type input "0.09"
type input "9000"
click at [679, 496] on fieldset "Other Additional notes Browse files or drop to attach" at bounding box center [773, 572] width 305 height 157
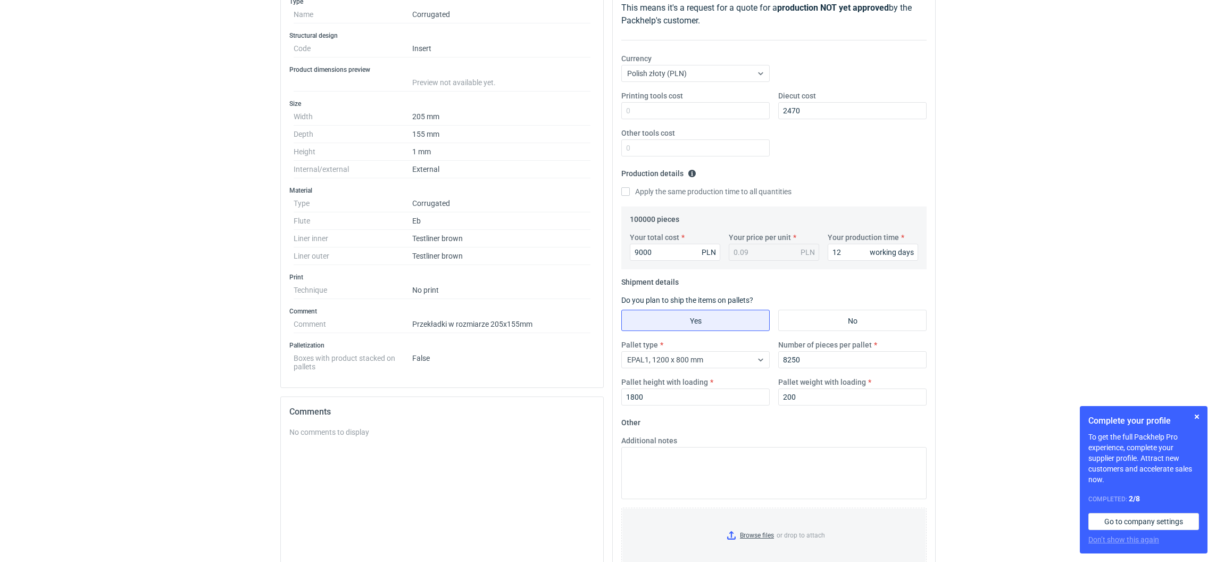
scroll to position [243, 0]
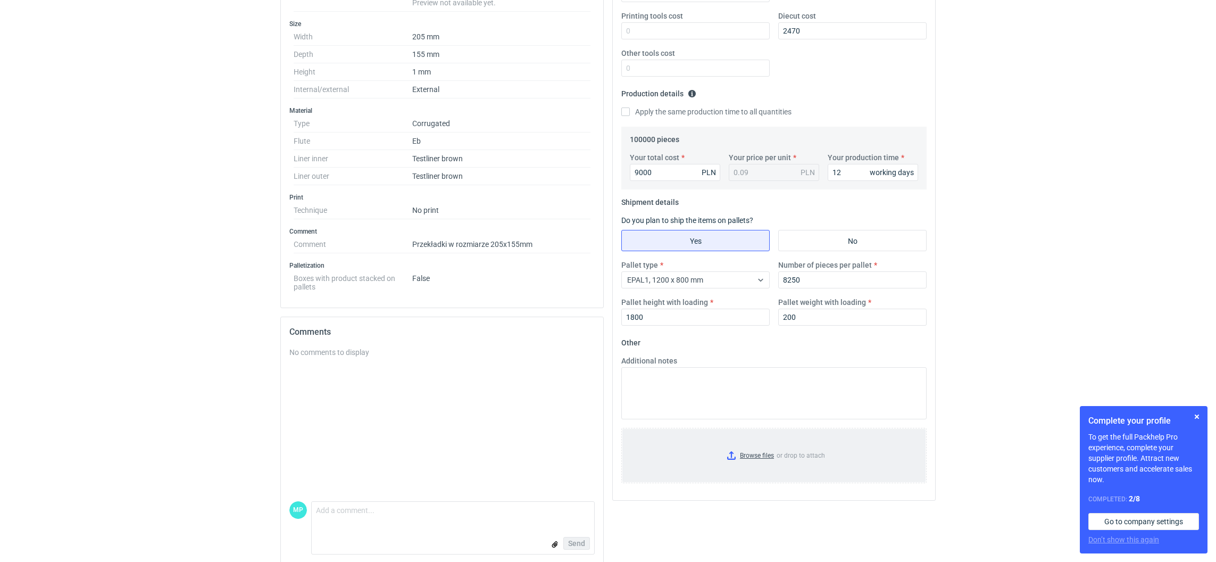
click at [729, 457] on input "Browse files or drop to attach" at bounding box center [774, 455] width 303 height 53
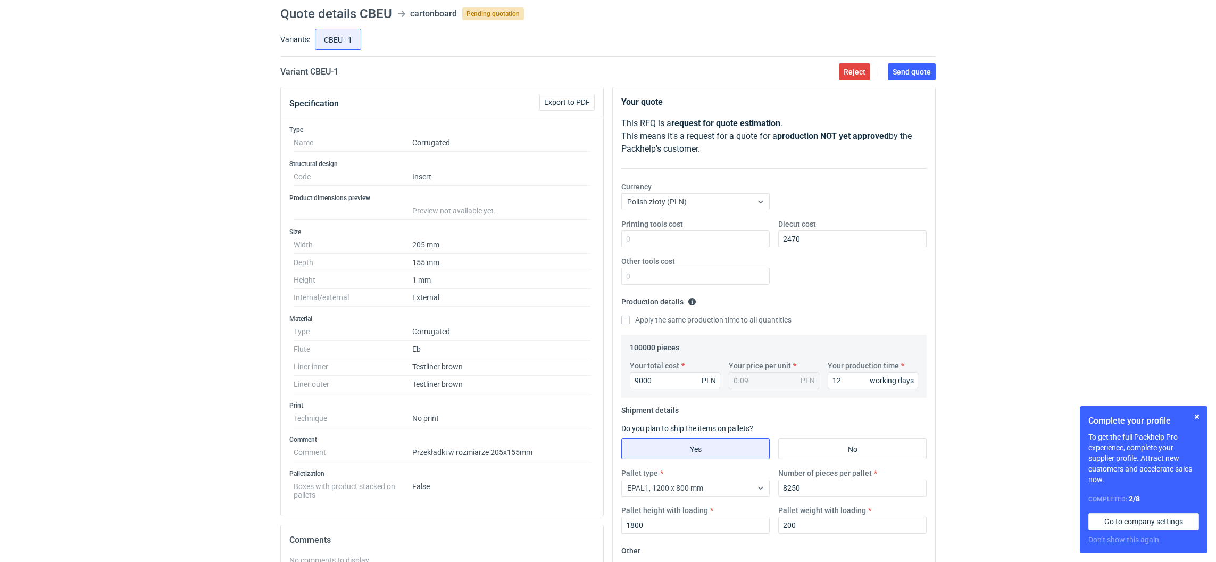
scroll to position [0, 0]
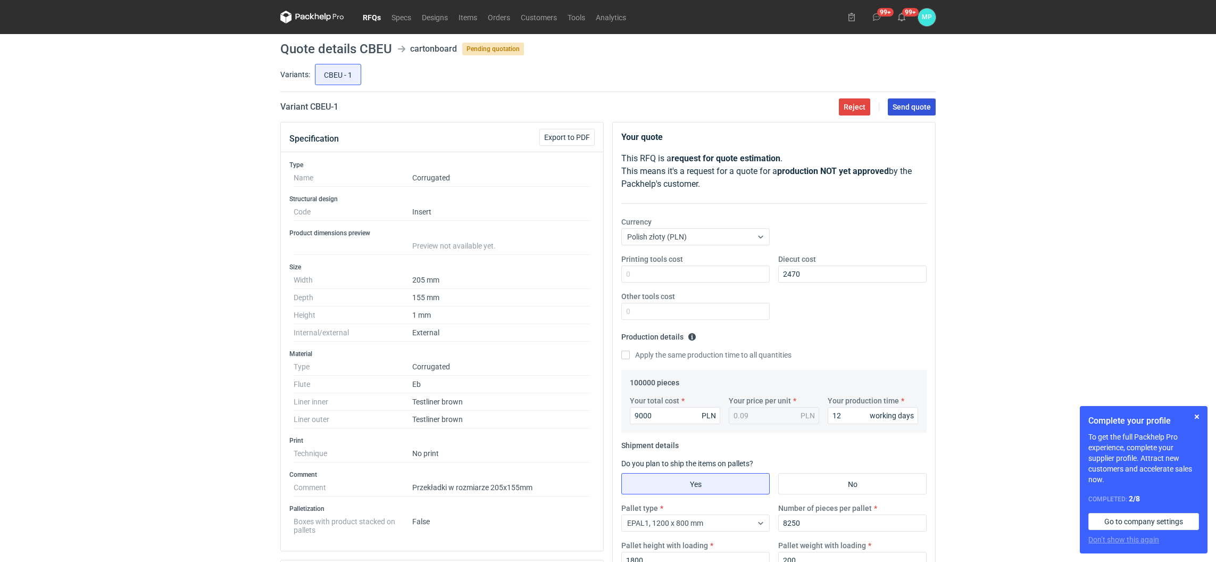
click at [906, 112] on button "Send quote" at bounding box center [912, 106] width 48 height 17
click at [375, 15] on link "RFQs" at bounding box center [372, 17] width 29 height 13
